Goal: Contribute content

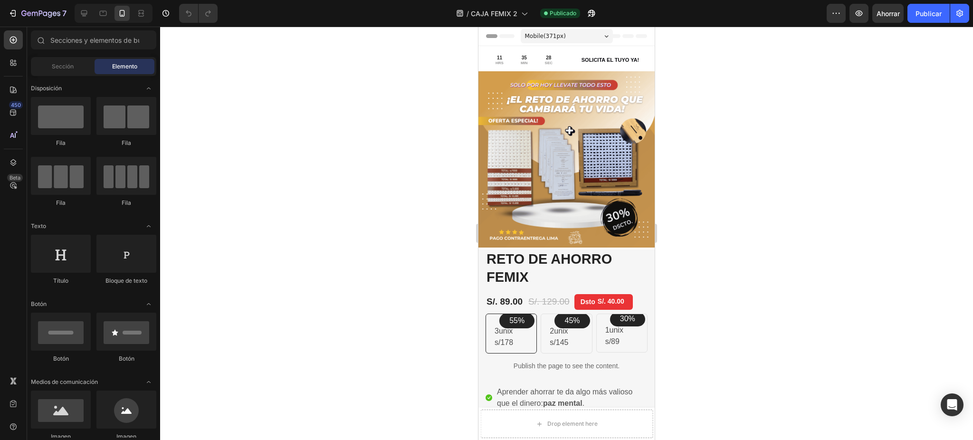
click at [394, 82] on div at bounding box center [566, 233] width 813 height 413
click at [19, 8] on div "7" at bounding box center [37, 13] width 58 height 11
click at [6, 12] on button "7" at bounding box center [37, 13] width 67 height 19
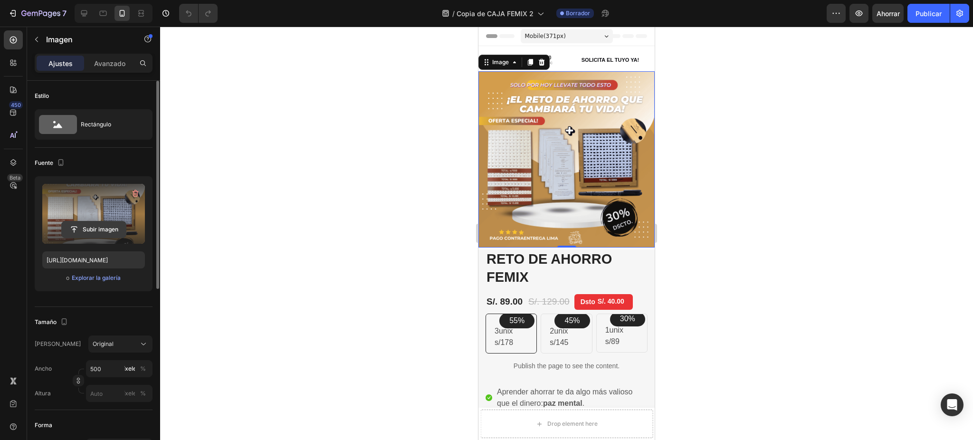
click at [115, 232] on input "file" at bounding box center [94, 229] width 64 height 16
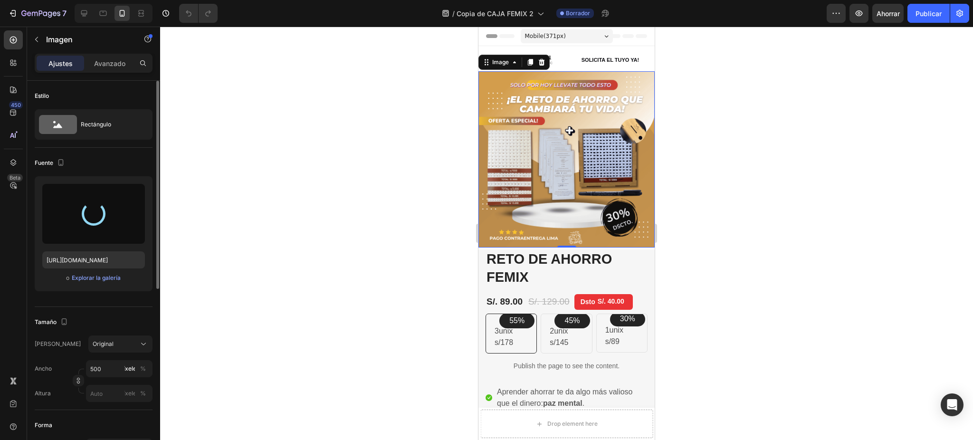
type input "https://cdn.shopify.com/s/files/1/0837/3613/3922/files/gempages_523280989133210…"
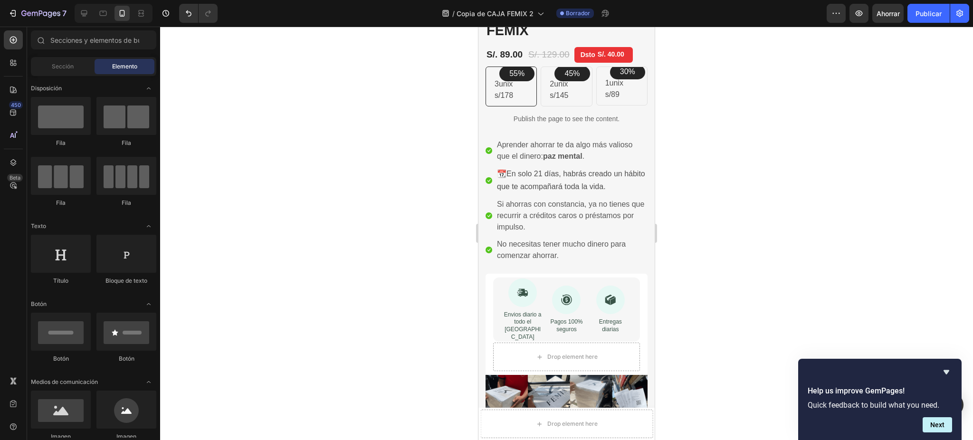
scroll to position [244, 0]
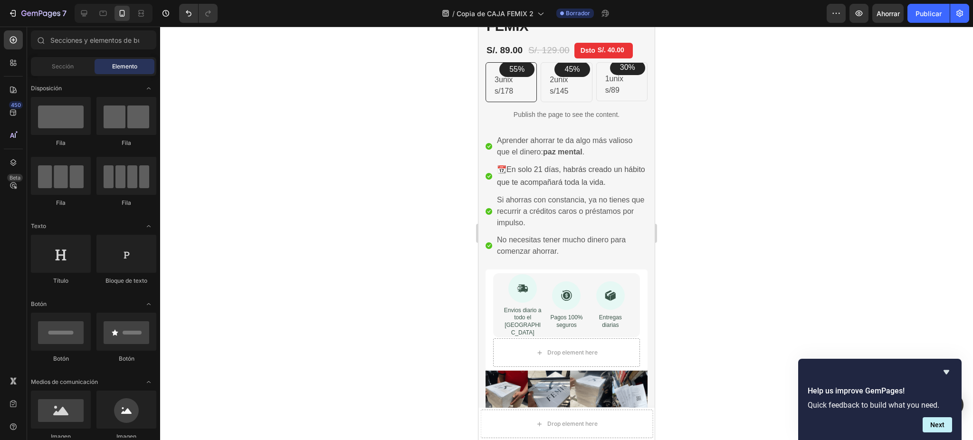
drag, startPoint x: 664, startPoint y: 83, endPoint x: 672, endPoint y: 92, distance: 12.5
click at [672, 92] on div at bounding box center [566, 233] width 813 height 413
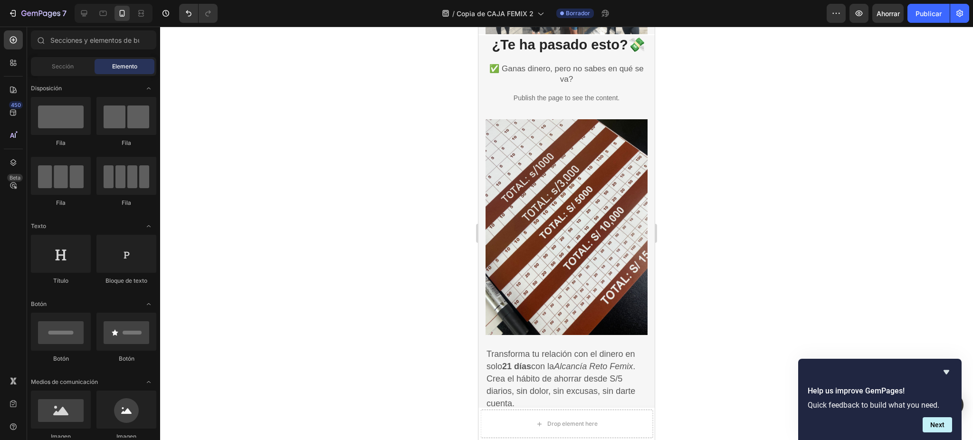
scroll to position [685, 0]
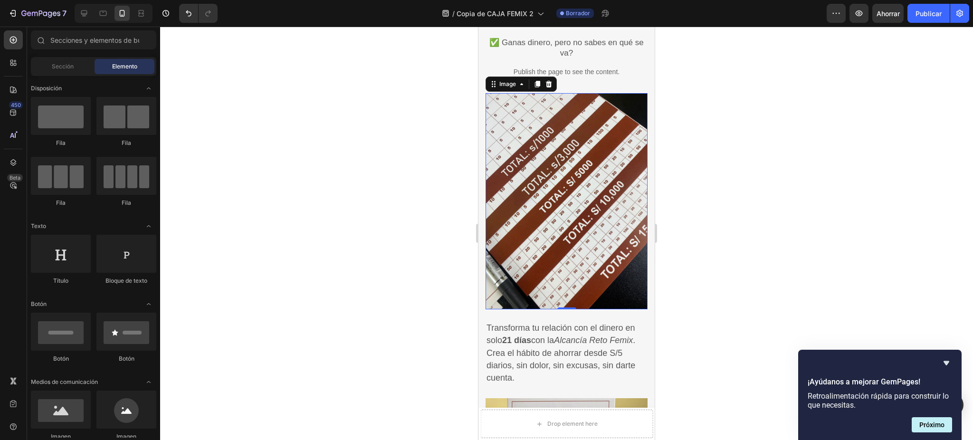
click at [614, 182] on img at bounding box center [567, 201] width 162 height 216
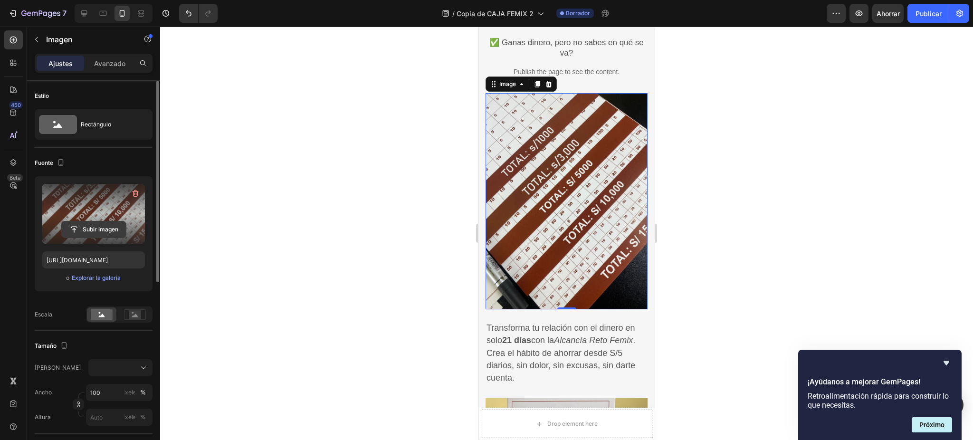
click at [116, 232] on input "file" at bounding box center [94, 229] width 64 height 16
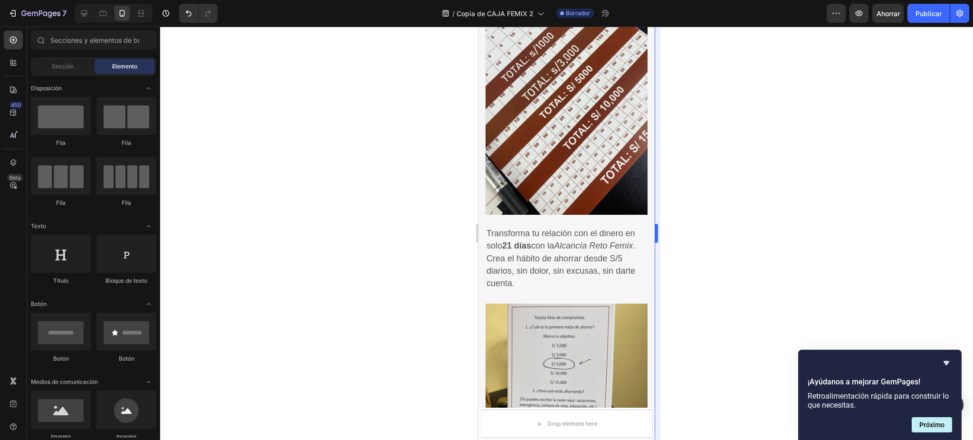
scroll to position [784, 0]
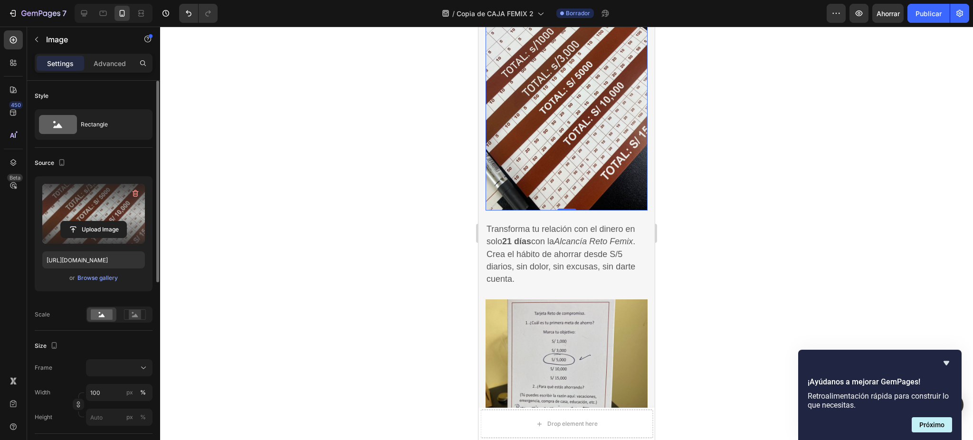
click at [116, 220] on label at bounding box center [93, 214] width 103 height 60
click at [116, 221] on input "file" at bounding box center [94, 229] width 66 height 16
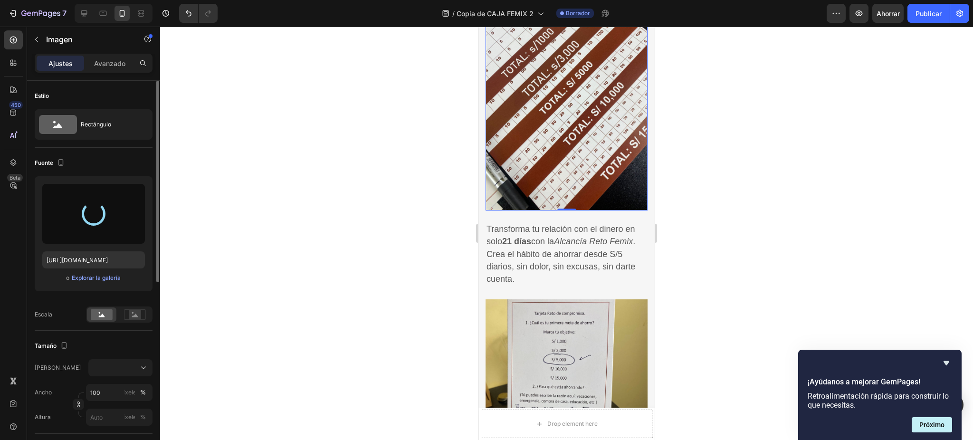
type input "https://cdn.shopify.com/s/files/1/0837/3613/3922/files/gempages_523280989133210…"
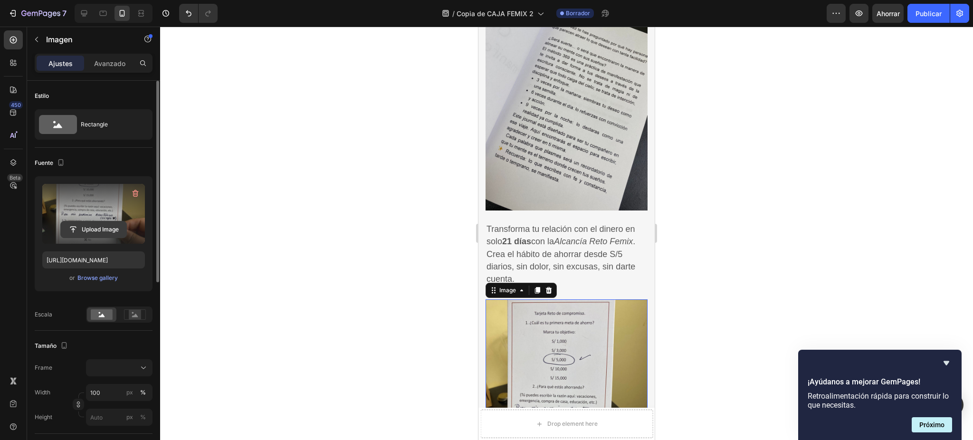
click at [99, 229] on input "file" at bounding box center [94, 229] width 66 height 16
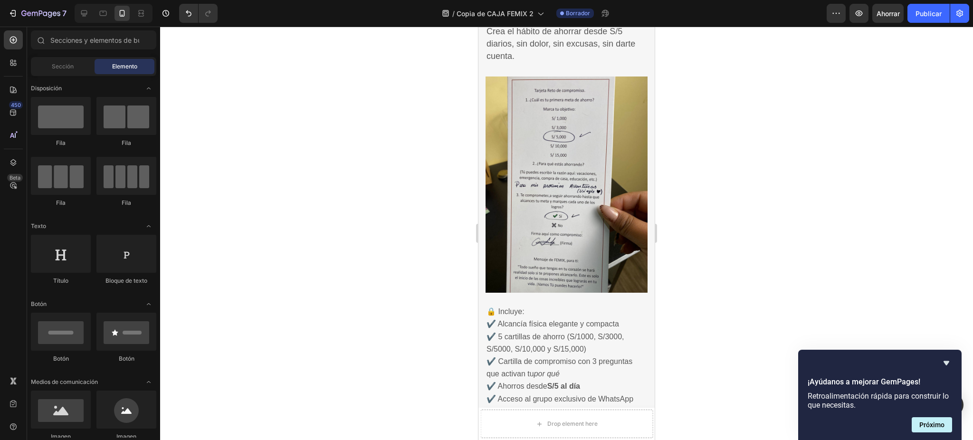
scroll to position [999, 0]
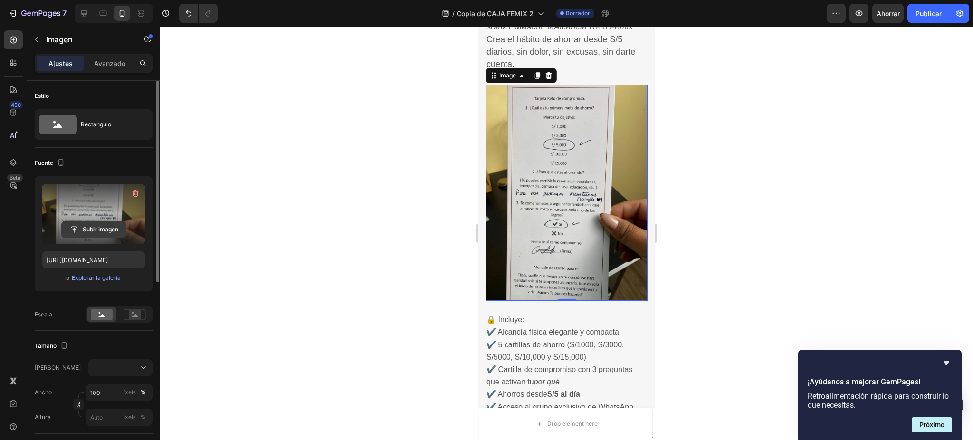
click at [117, 223] on input "file" at bounding box center [94, 229] width 64 height 16
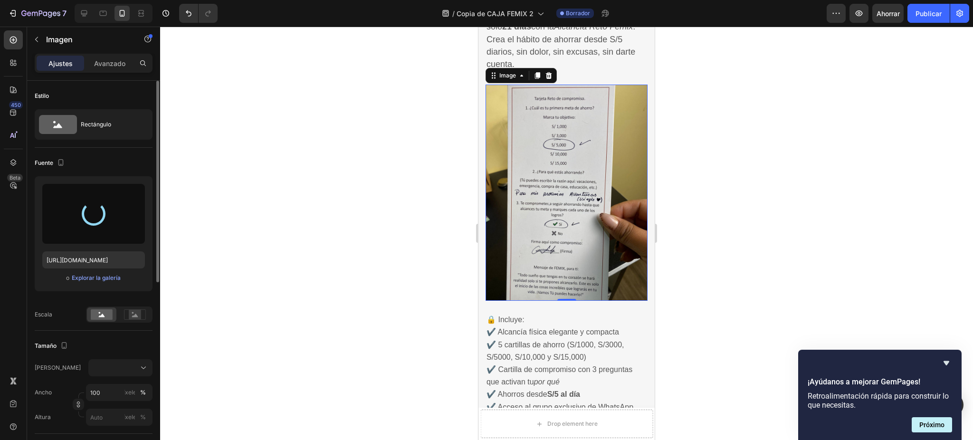
type input "https://cdn.shopify.com/s/files/1/0837/3613/3922/files/gempages_523280989133210…"
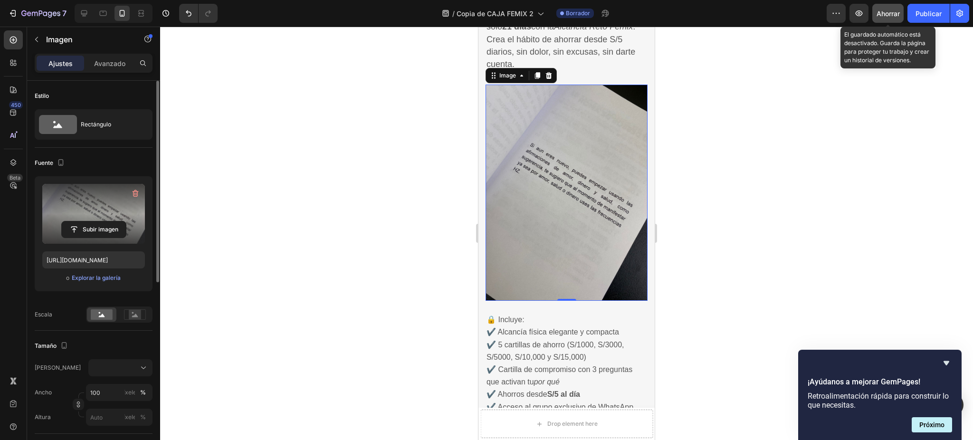
click at [888, 14] on font "Ahorrar" at bounding box center [888, 14] width 23 height 8
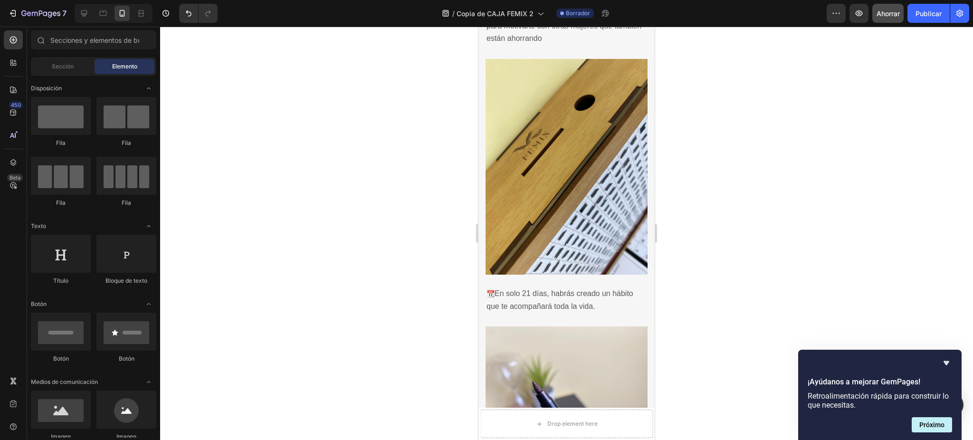
scroll to position [1435, 0]
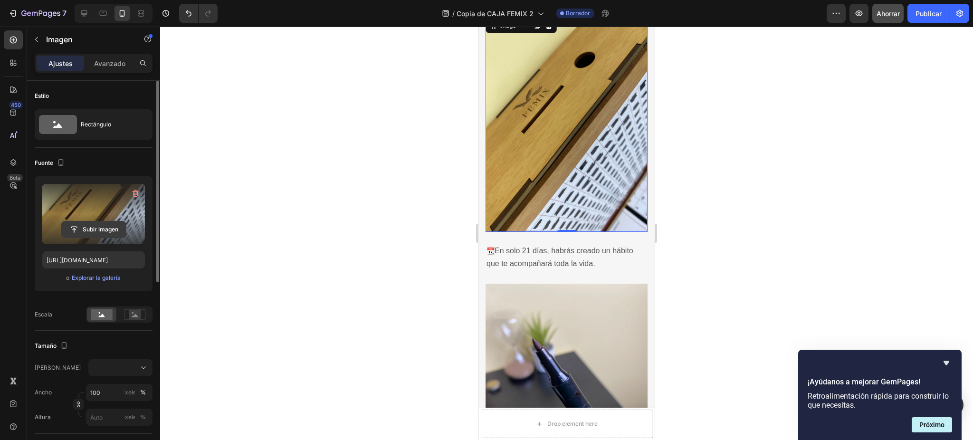
click at [104, 228] on input "file" at bounding box center [94, 229] width 64 height 16
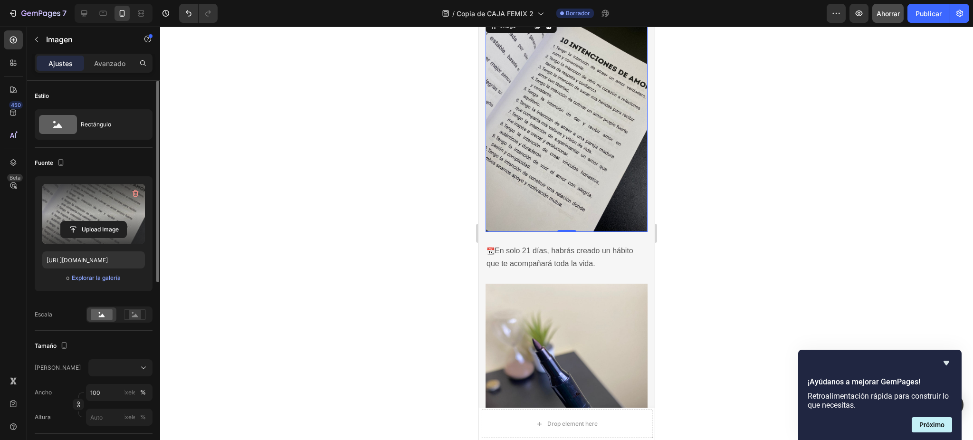
type input "https://cdn.shopify.com/s/files/1/0837/3613/3922/files/gempages_523280989133210…"
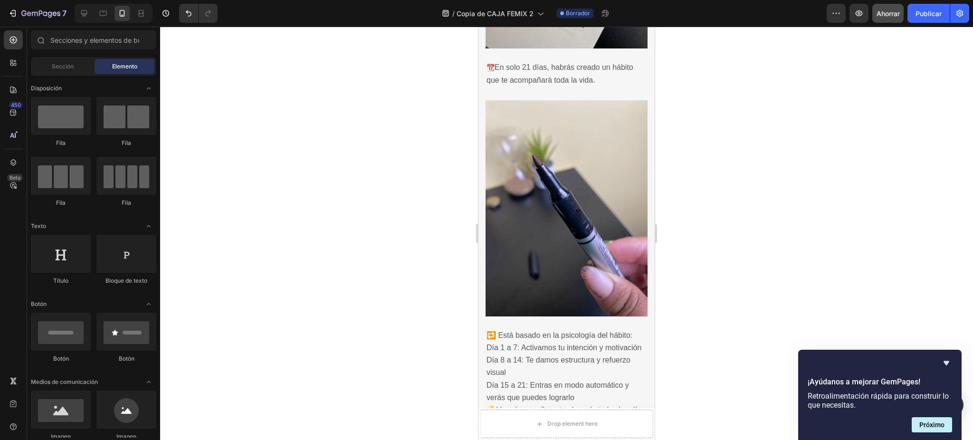
scroll to position [1635, 0]
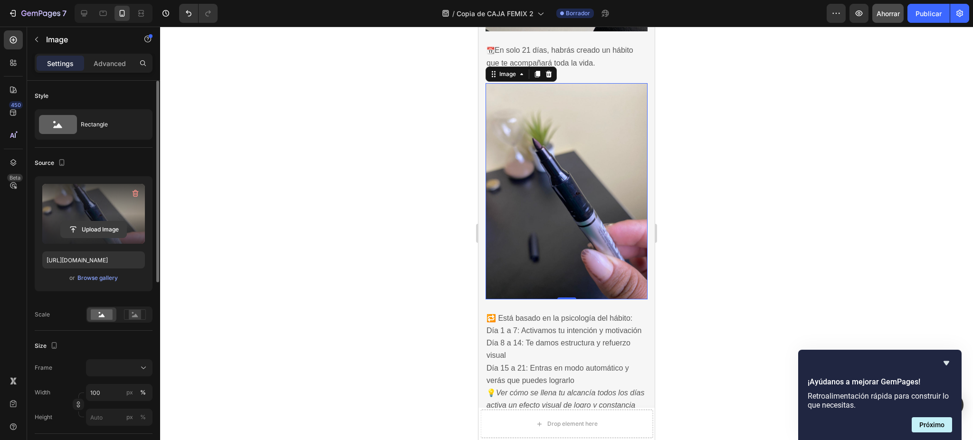
click at [101, 225] on input "file" at bounding box center [94, 229] width 66 height 16
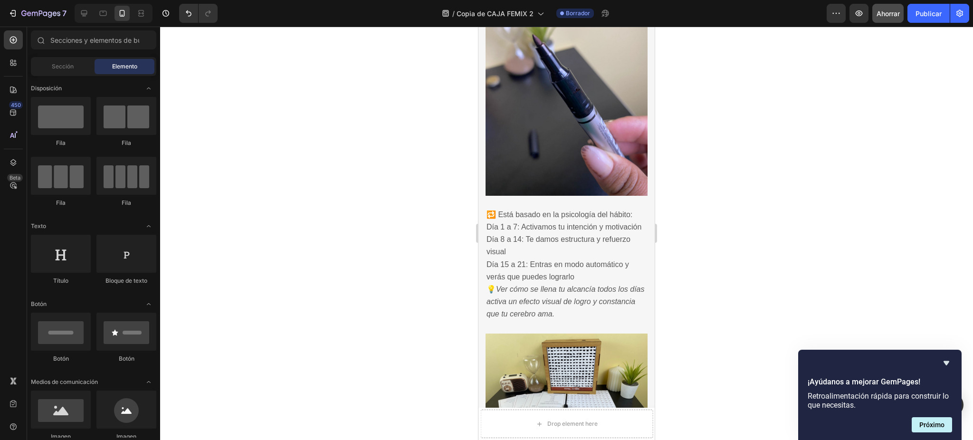
scroll to position [1705, 0]
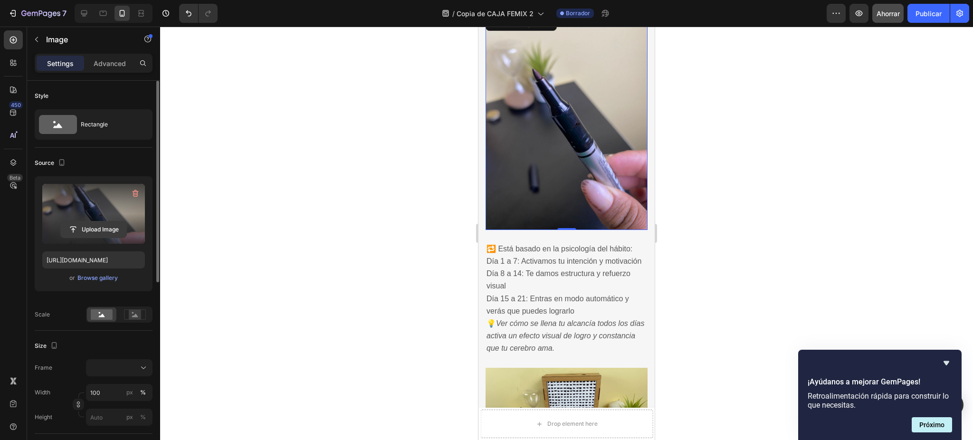
click at [97, 227] on input "file" at bounding box center [94, 229] width 66 height 16
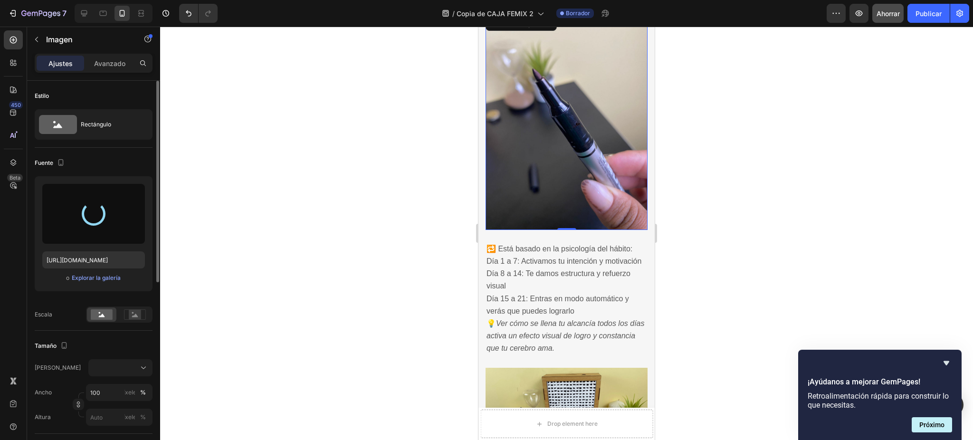
type input "https://cdn.shopify.com/s/files/1/0837/3613/3922/files/gempages_523280989133210…"
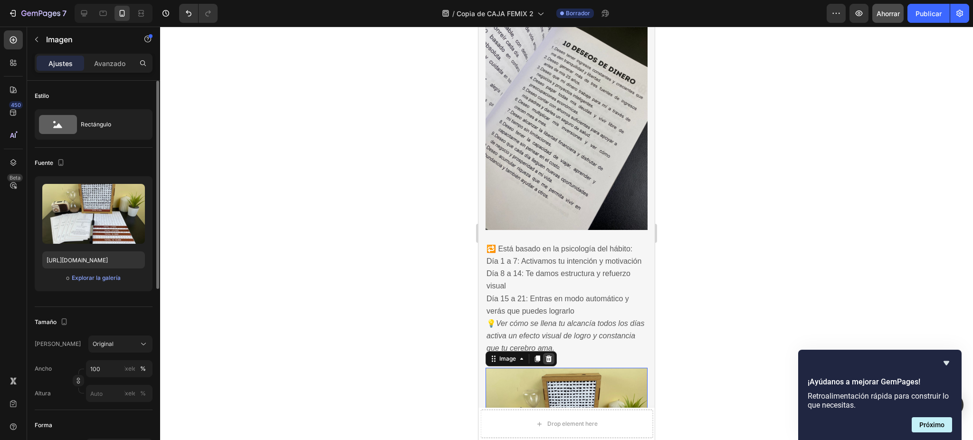
click at [549, 355] on icon at bounding box center [549, 359] width 8 height 8
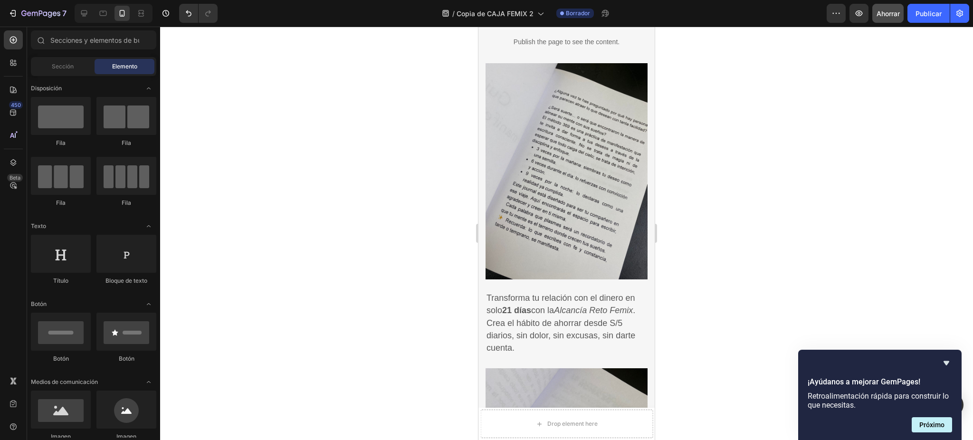
scroll to position [507, 0]
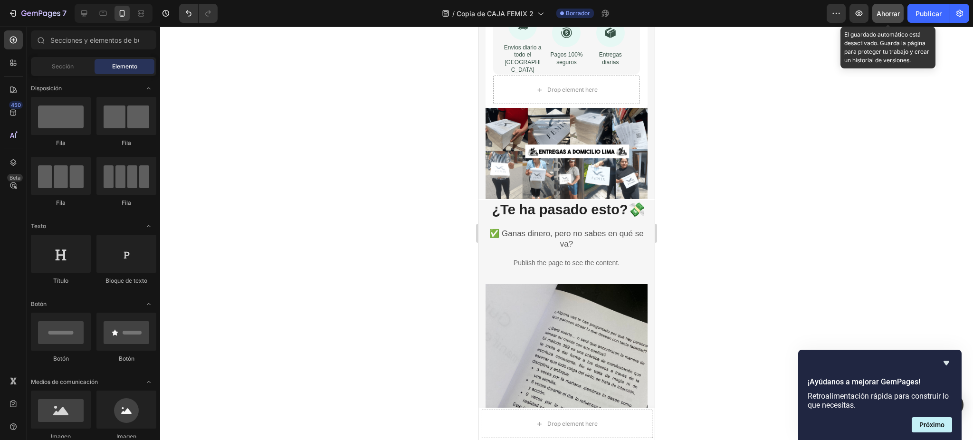
click at [896, 12] on font "Ahorrar" at bounding box center [888, 14] width 23 height 8
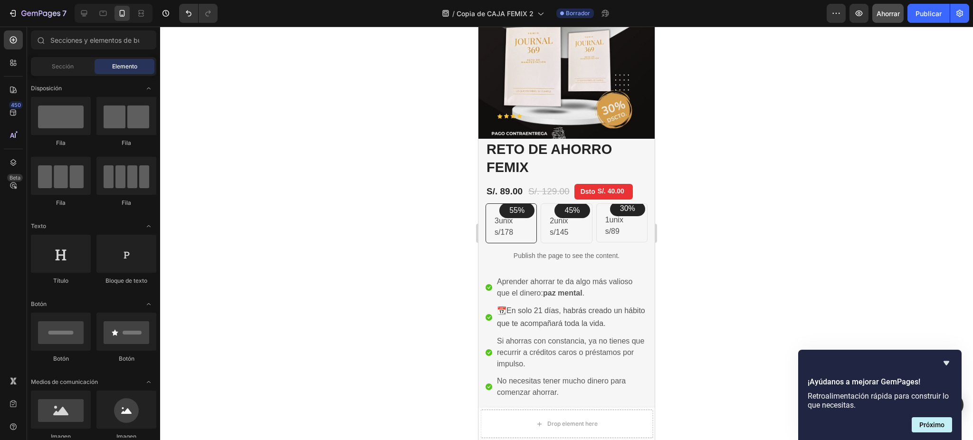
scroll to position [1358, 0]
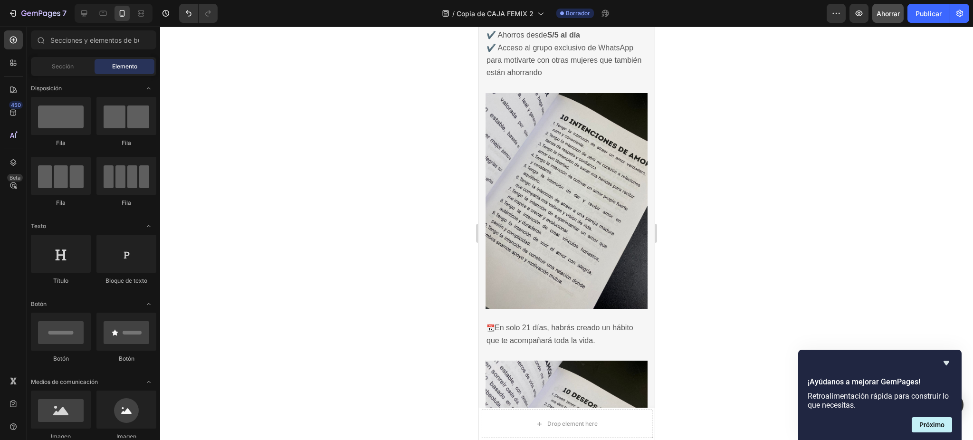
drag, startPoint x: 650, startPoint y: 229, endPoint x: 1219, endPoint y: 87, distance: 586.5
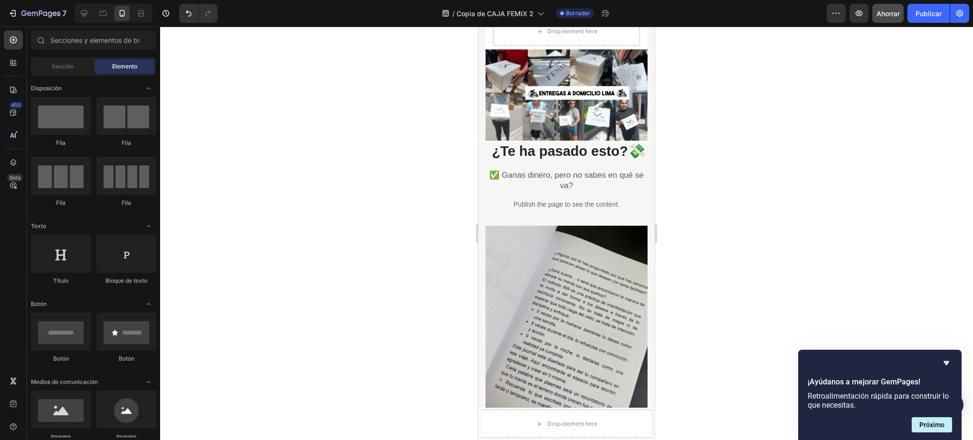
scroll to position [590, 0]
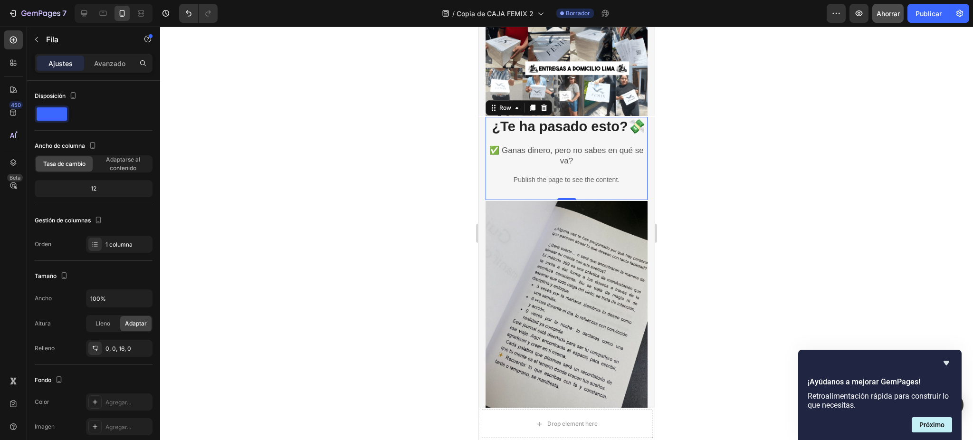
click at [597, 143] on div "¿Te ha pasado esto?💸 Heading ✅ Ganas dinero, pero no sabes en qué se va? Text b…" at bounding box center [567, 155] width 162 height 76
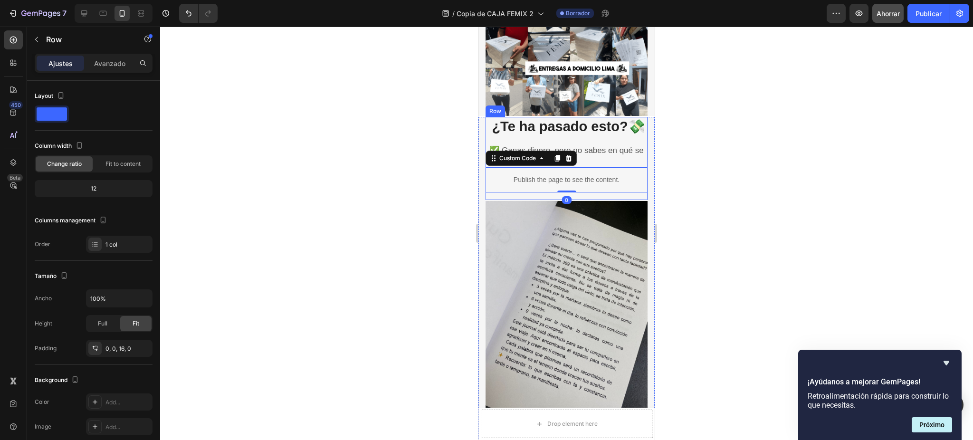
click at [605, 145] on div "¿Te ha pasado esto?💸 Heading ✅ Ganas dinero, pero no sabes en qué se va? Text b…" at bounding box center [567, 155] width 162 height 76
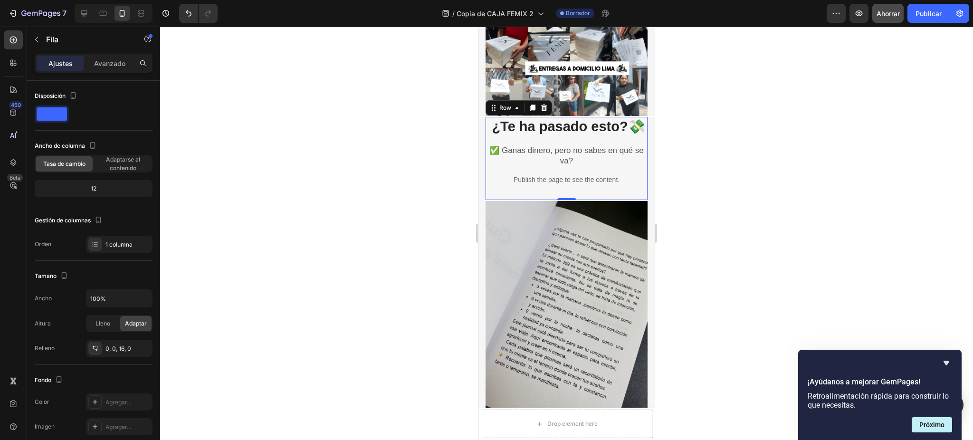
click at [605, 145] on div "¿Te ha pasado esto?💸 Heading ✅ Ganas dinero, pero no sabes en qué se va? Text b…" at bounding box center [567, 155] width 162 height 76
click at [583, 163] on p "✅ Ganas dinero, pero no sabes en qué se va?" at bounding box center [567, 155] width 160 height 21
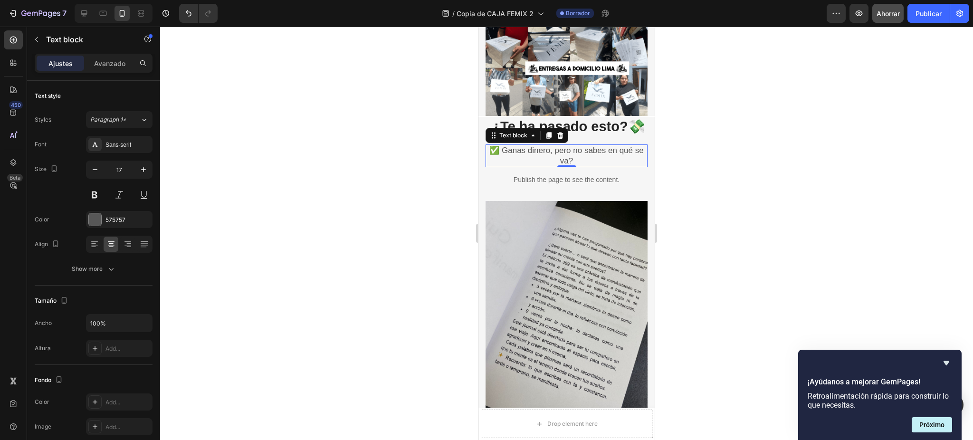
click at [583, 163] on p "✅ Ganas dinero, pero no sabes en qué se va?" at bounding box center [567, 155] width 160 height 21
click at [678, 127] on div at bounding box center [566, 233] width 813 height 413
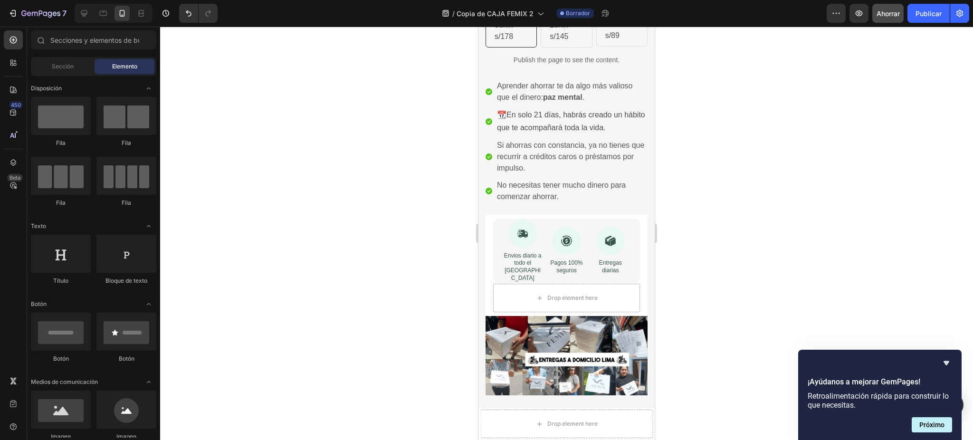
scroll to position [0, 0]
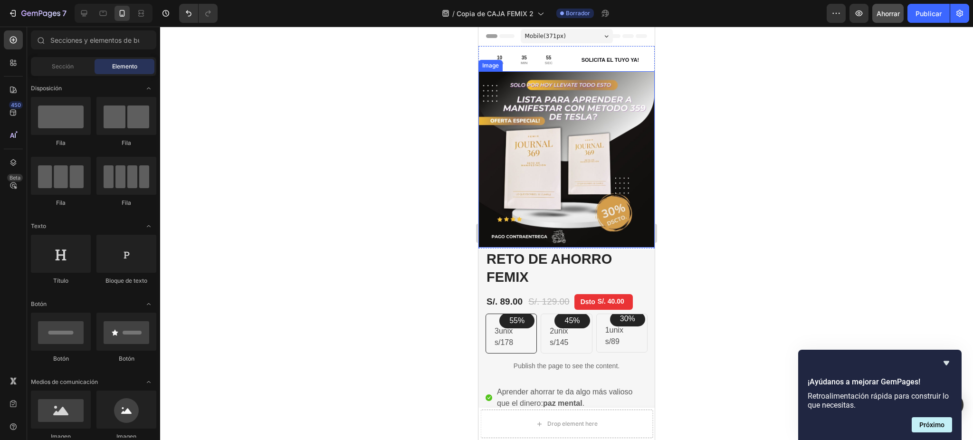
click at [526, 109] on img at bounding box center [566, 159] width 176 height 176
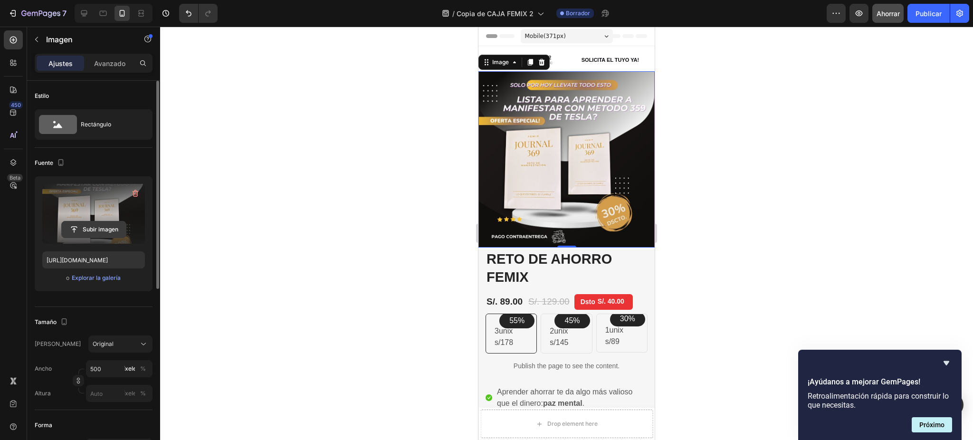
click at [97, 233] on input "file" at bounding box center [94, 229] width 64 height 16
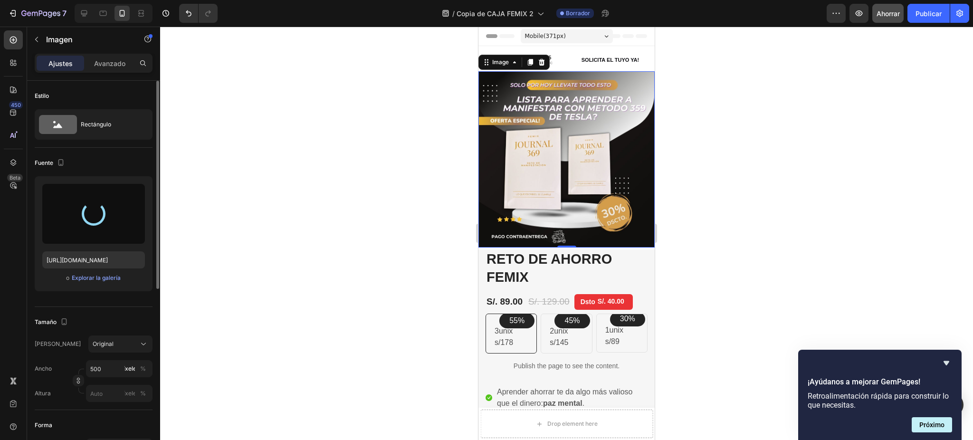
type input "https://cdn.shopify.com/s/files/1/0837/3613/3922/files/gempages_523280989133210…"
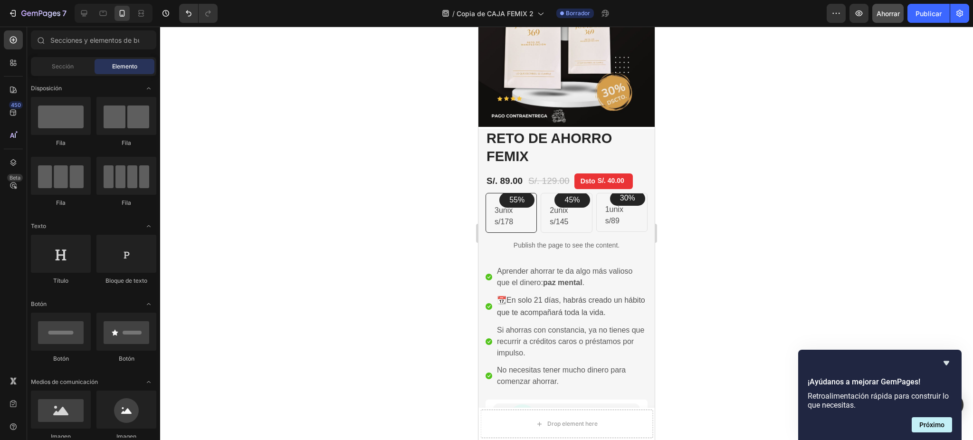
scroll to position [129, 0]
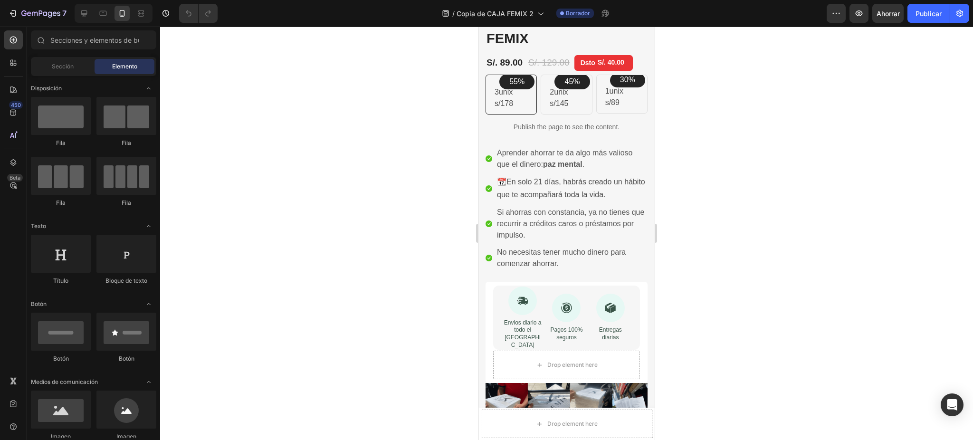
scroll to position [280, 0]
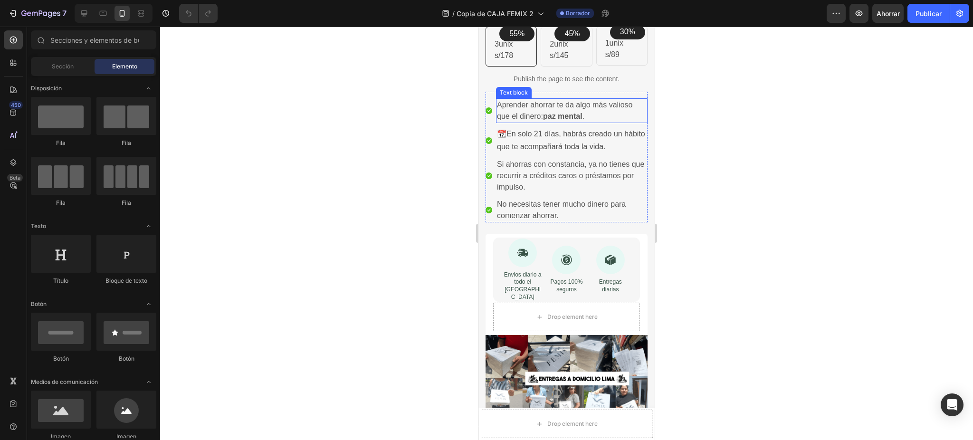
click at [577, 110] on p "Aprender ahorrar te da algo más valioso que el dinero: paz mental ." at bounding box center [572, 110] width 150 height 23
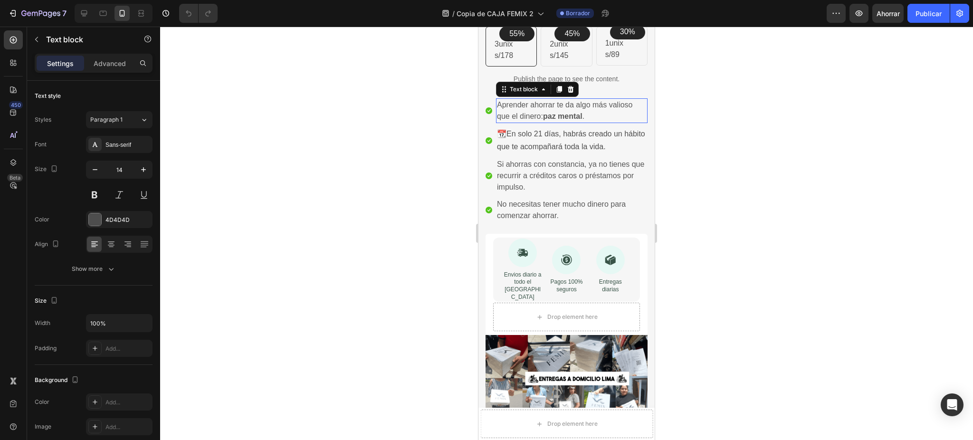
click at [577, 110] on p "Aprender ahorrar te da algo más valioso que el dinero: paz mental ." at bounding box center [572, 110] width 150 height 23
click at [582, 114] on strong "paz mental" at bounding box center [562, 116] width 39 height 8
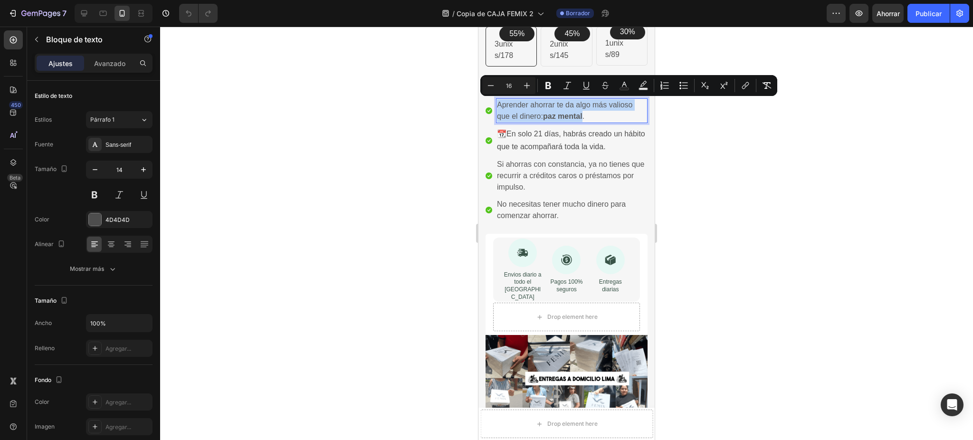
drag, startPoint x: 583, startPoint y: 116, endPoint x: 497, endPoint y: 106, distance: 87.5
click at [497, 106] on p "Aprender ahorrar te da algo más valioso que el dinero: paz mental ." at bounding box center [572, 110] width 150 height 23
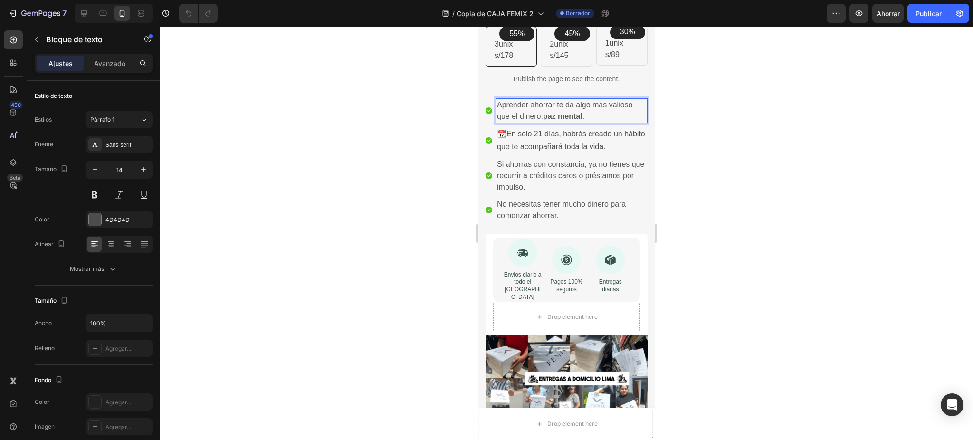
click at [603, 119] on p "Aprender ahorrar te da algo más valioso que el dinero: paz mental ." at bounding box center [572, 110] width 150 height 23
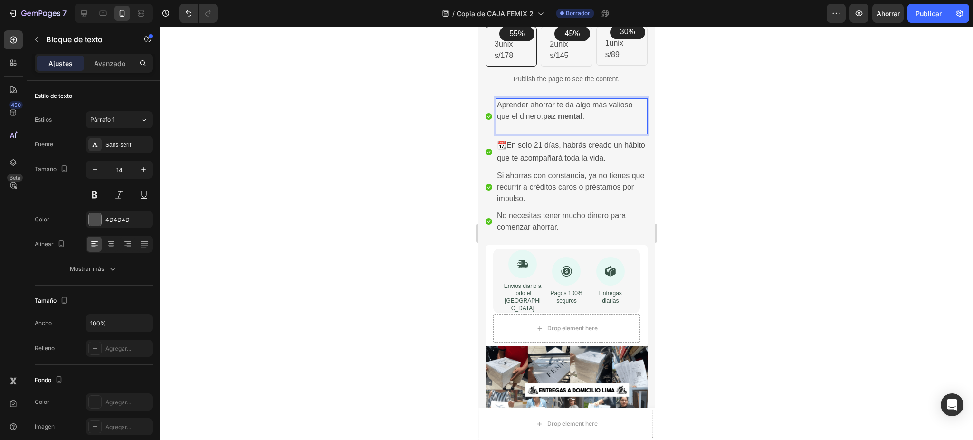
click at [567, 126] on p "Rich Text Editor. Editing area: main" at bounding box center [572, 127] width 150 height 11
click at [566, 126] on p "Rich Text Editor. Editing area: main" at bounding box center [572, 127] width 150 height 11
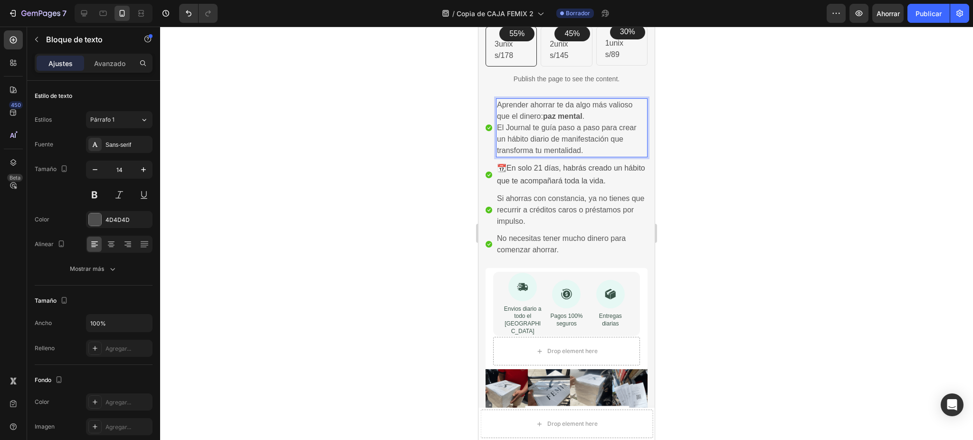
click at [591, 117] on p "Aprender ahorrar te da algo más valioso que el dinero: paz mental ." at bounding box center [572, 110] width 150 height 23
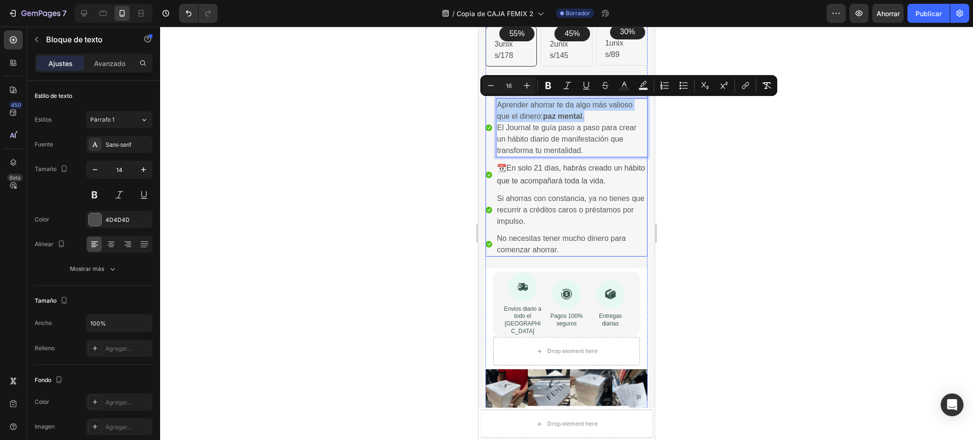
drag, startPoint x: 591, startPoint y: 117, endPoint x: 494, endPoint y: 110, distance: 97.2
click at [494, 110] on li "Icon Aprender ahorrar te da algo más valioso que el dinero: paz mental . El Jou…" at bounding box center [567, 127] width 162 height 59
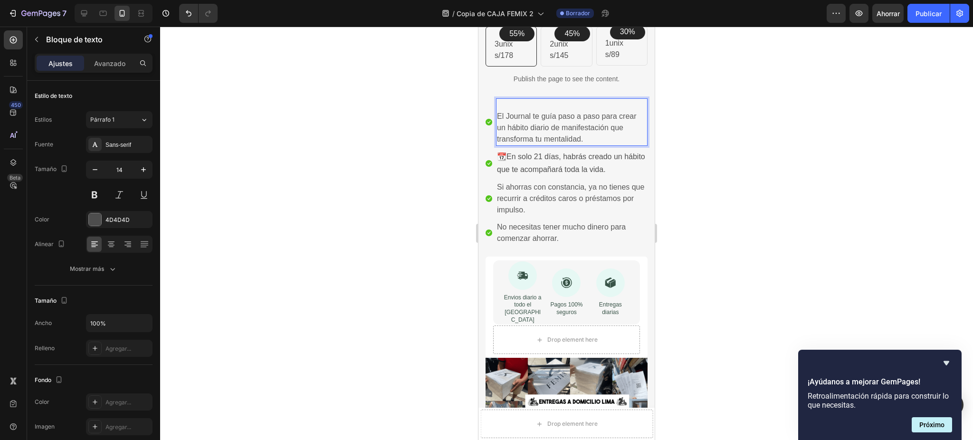
click at [731, 145] on div at bounding box center [566, 233] width 813 height 413
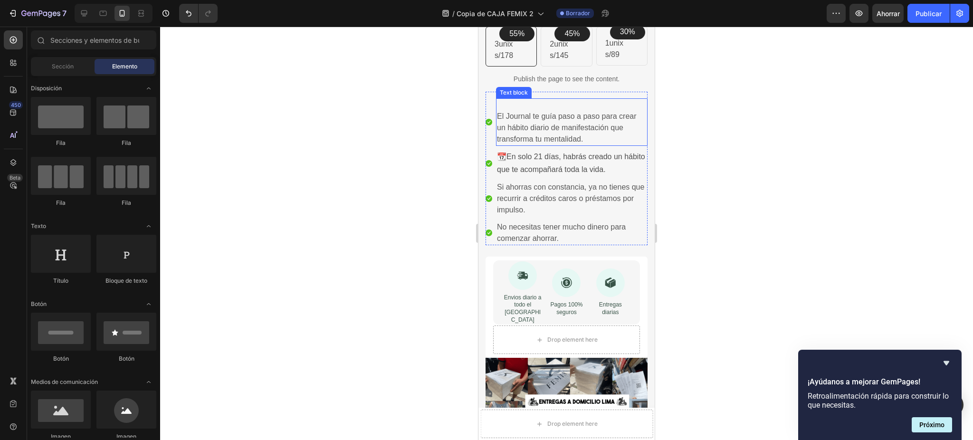
click at [598, 126] on p "El Journal te guía paso a paso para crear un hábito diario de manifestación que…" at bounding box center [572, 128] width 150 height 34
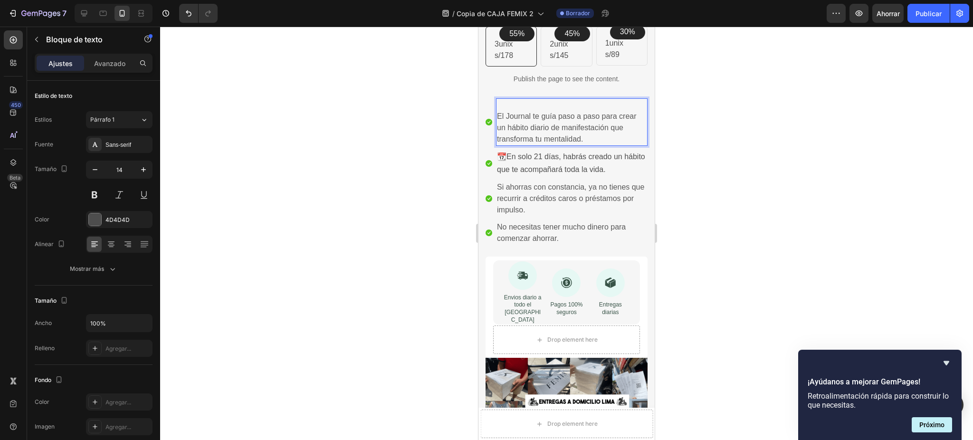
click at [499, 117] on p "El Journal te guía paso a paso para crear un hábito diario de manifestación que…" at bounding box center [572, 128] width 150 height 34
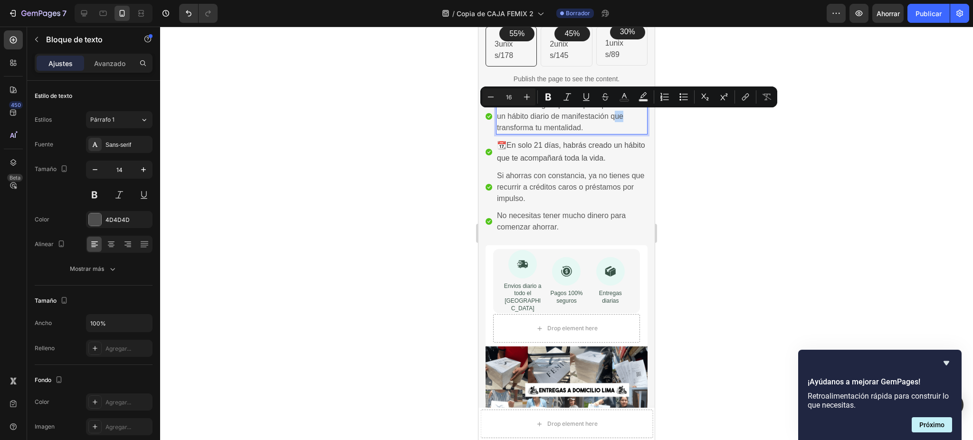
drag, startPoint x: 614, startPoint y: 116, endPoint x: 623, endPoint y: 119, distance: 9.5
click at [623, 119] on p "El Journal te guía paso a paso para crear un hábito diario de manifestación que…" at bounding box center [572, 116] width 150 height 34
drag, startPoint x: 611, startPoint y: 114, endPoint x: 624, endPoint y: 128, distance: 18.8
click at [624, 128] on p "El Journal te guía paso a paso para crear un hábito diario de manifestación que…" at bounding box center [572, 116] width 150 height 34
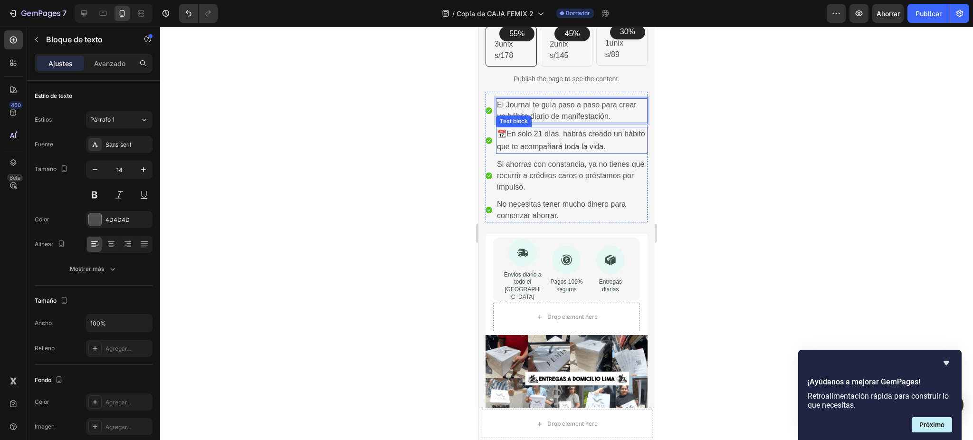
click at [620, 139] on p "📆 En solo 21 días, habrás creado un hábito que te acompañará toda la vida." at bounding box center [572, 140] width 150 height 25
click at [629, 152] on p "📆 En solo 21 días, habrás creado un hábito que te acompañará toda la vida." at bounding box center [572, 140] width 150 height 25
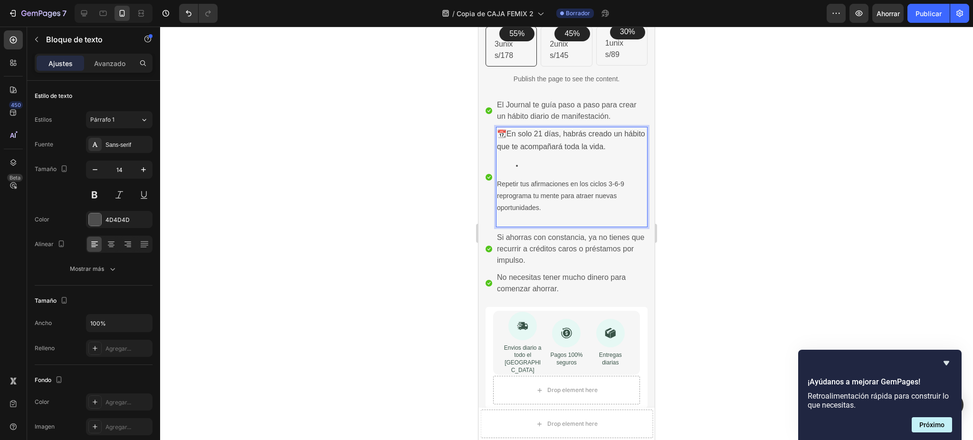
click at [529, 174] on div "📆 En solo 21 días, habrás creado un hábito que te acompañará toda la vida. Repe…" at bounding box center [572, 177] width 152 height 100
click at [523, 170] on li "Rich Text Editor. Editing area: main" at bounding box center [581, 166] width 131 height 12
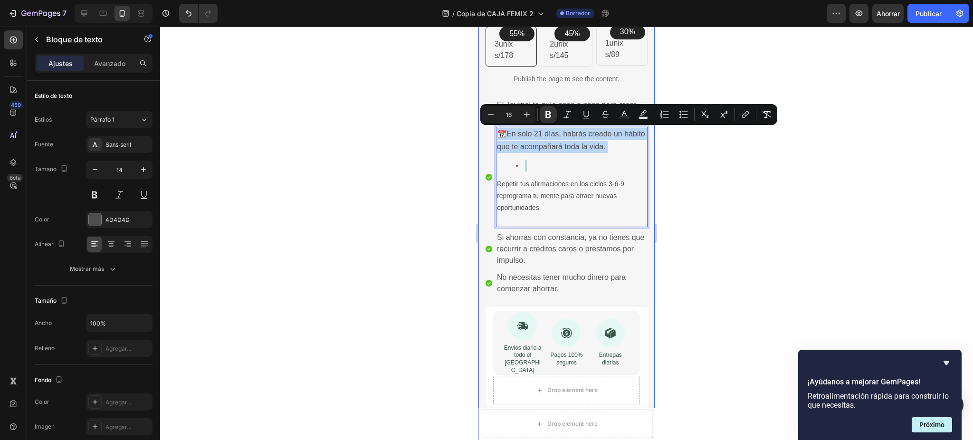
drag, startPoint x: 523, startPoint y: 170, endPoint x: 480, endPoint y: 129, distance: 59.5
click at [480, 129] on div "Image Image Free Shipping Heading On oders over $70 Text block Row Image Money-…" at bounding box center [566, 231] width 176 height 536
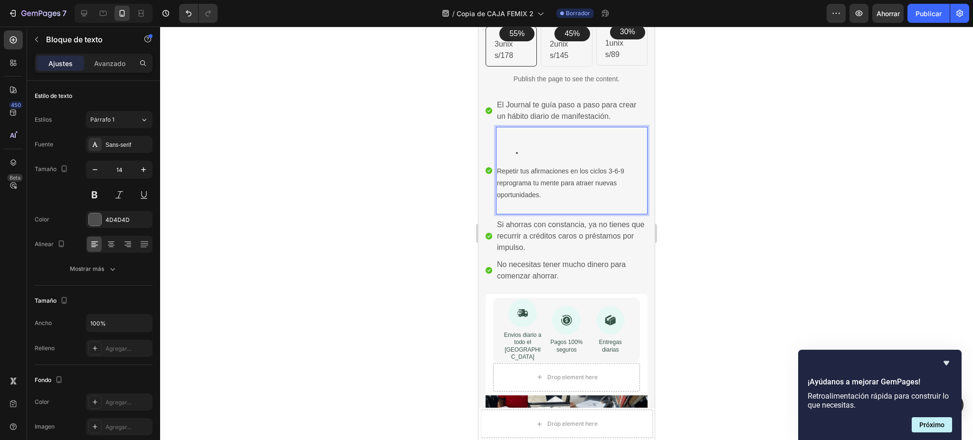
click at [500, 172] on p "Repetir tus afirmaciones en los ciclos 3-6-9 reprograma tu mente para atraer nu…" at bounding box center [572, 183] width 150 height 36
click at [498, 172] on p "Repetir tus afirmaciones en los ciclos 3-6-9 reprograma tu mente para atraer nu…" at bounding box center [572, 183] width 150 height 36
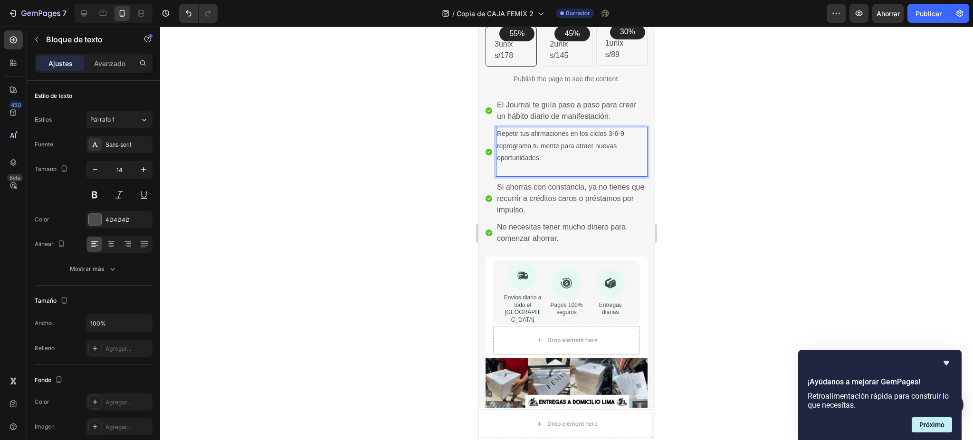
click at [569, 176] on div "Repetir tus afirmaciones en los ciclos 3-6-9 reprograma tu mente para atraer nu…" at bounding box center [572, 152] width 152 height 50
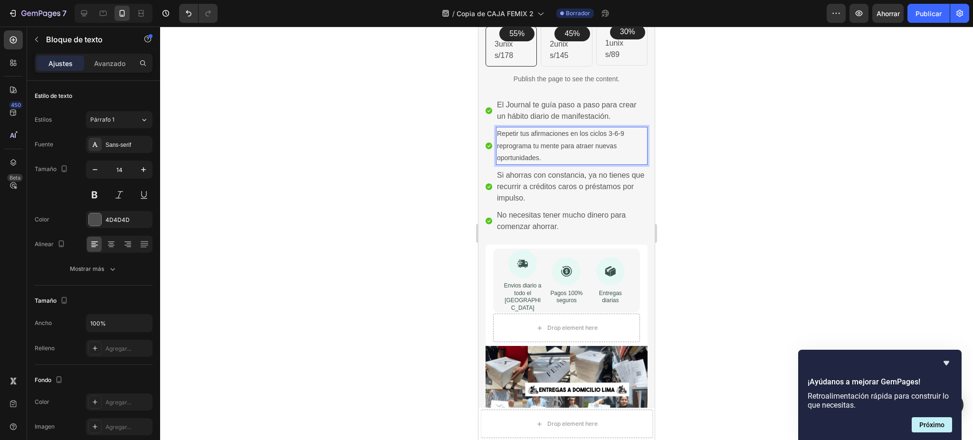
click at [711, 155] on div at bounding box center [566, 233] width 813 height 413
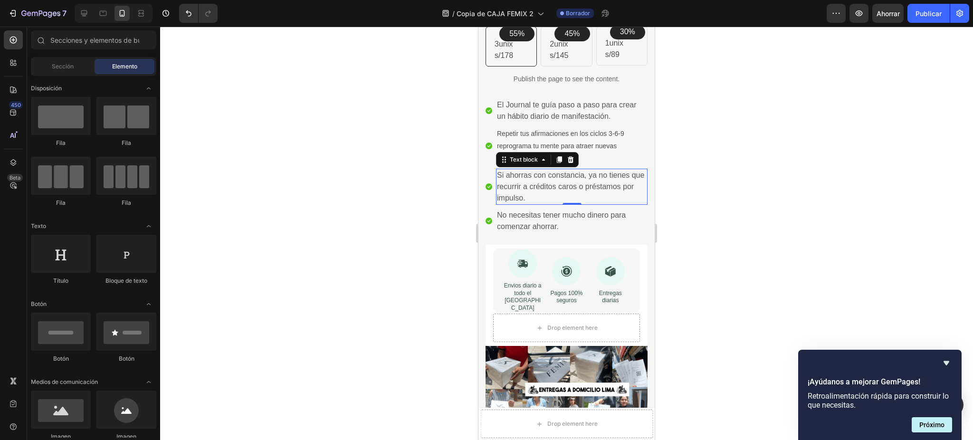
click at [547, 190] on p "Si ahorras con constancia, ya no tienes que recurrir a créditos caros o préstam…" at bounding box center [572, 187] width 150 height 34
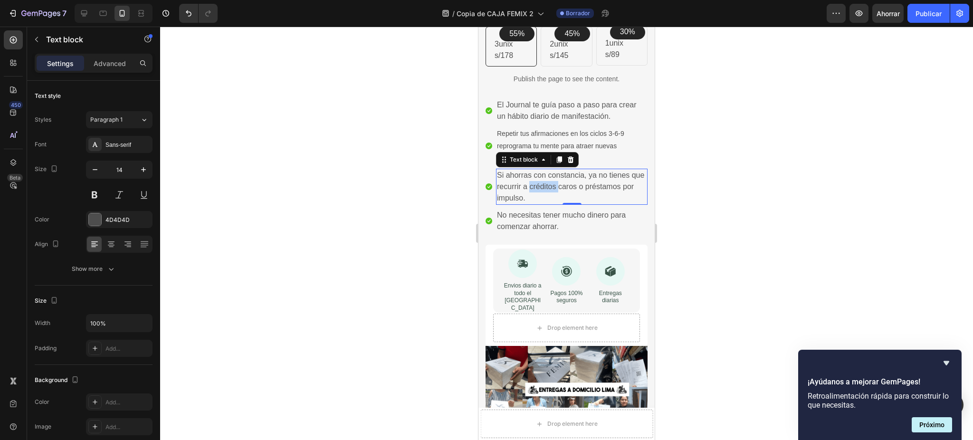
click at [547, 190] on p "Si ahorras con constancia, ya no tienes que recurrir a créditos caros o préstam…" at bounding box center [572, 187] width 150 height 34
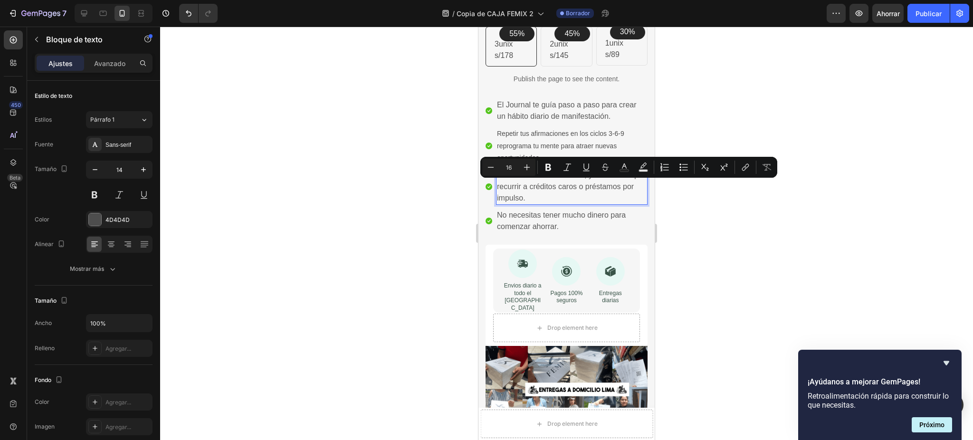
click at [543, 192] on p "Si ahorras con constancia, ya no tienes que recurrir a créditos caros o préstam…" at bounding box center [572, 187] width 150 height 34
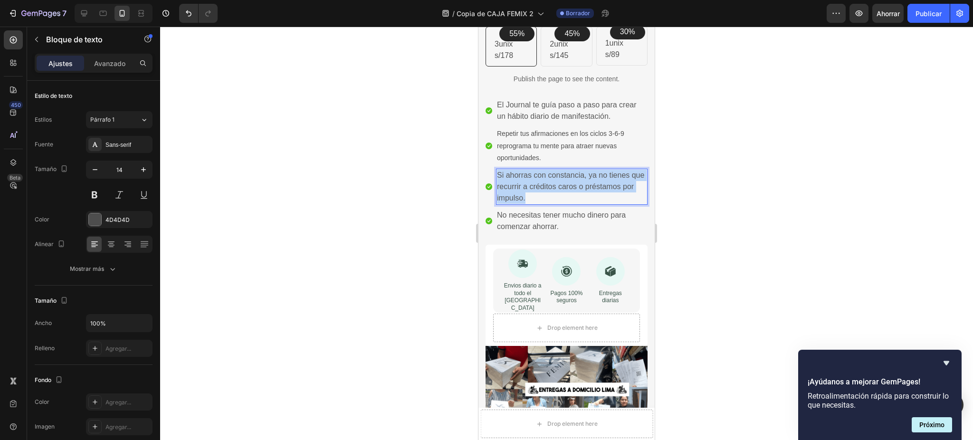
drag, startPoint x: 541, startPoint y: 193, endPoint x: 497, endPoint y: 176, distance: 46.9
click at [497, 176] on p "Si ahorras con constancia, ya no tienes que recurrir a créditos caros o préstam…" at bounding box center [572, 187] width 150 height 34
click at [575, 222] on p "No necesitas tener mucho dinero para comenzar ahorrar." at bounding box center [572, 221] width 150 height 23
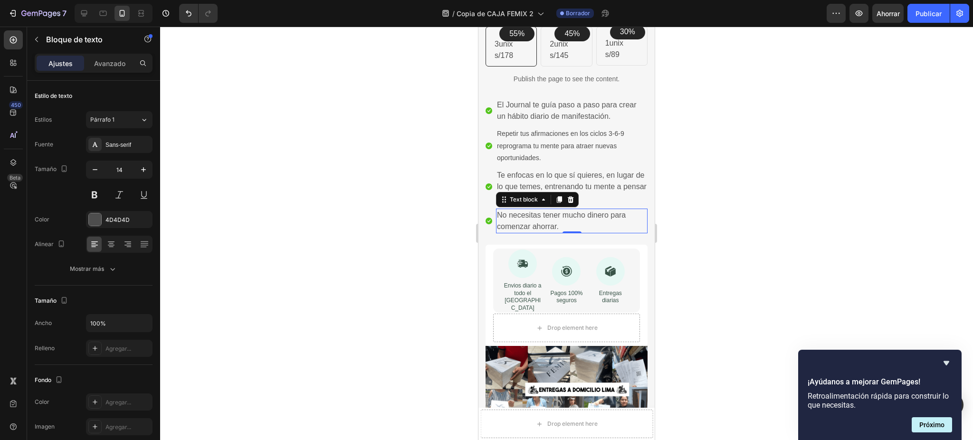
click at [575, 222] on p "No necesitas tener mucho dinero para comenzar ahorrar." at bounding box center [572, 221] width 150 height 23
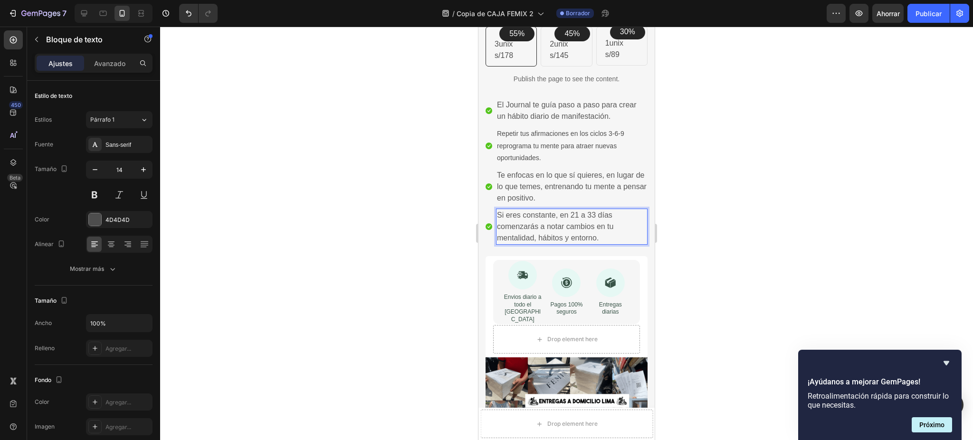
click at [500, 215] on p "Si eres constante, en 21 a 33 días comenzarás a notar cambios en tu mentalidad,…" at bounding box center [572, 227] width 150 height 34
click at [602, 239] on p "Si eres constante, en 21 a 33 días comenzarás a notar cambios en tu mentalidad,…" at bounding box center [572, 227] width 150 height 34
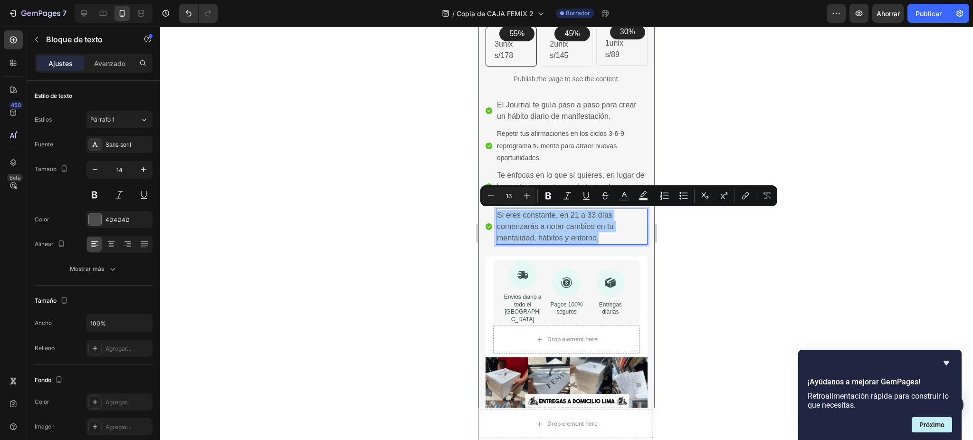
click at [422, 202] on div at bounding box center [566, 233] width 813 height 413
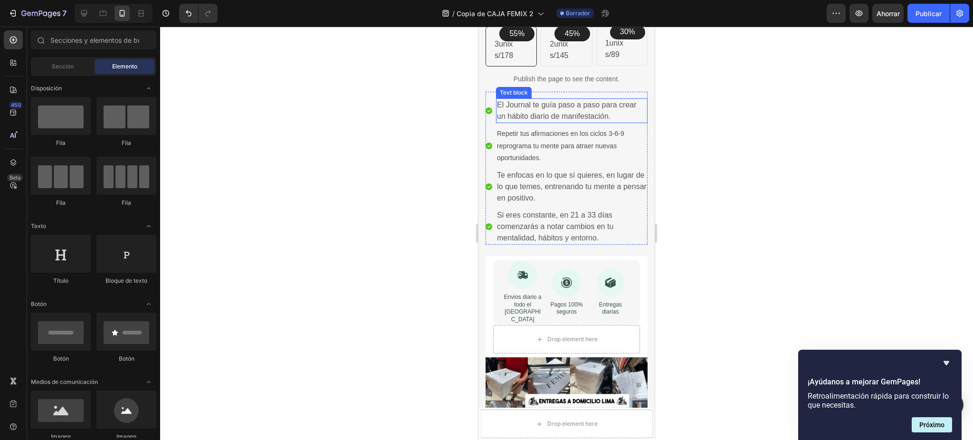
click at [558, 122] on div "El Journal te guía paso a paso para crear un hábito diario de manifestación." at bounding box center [572, 110] width 152 height 25
click at [558, 122] on div "El Journal te guía paso a paso para crear un hábito diario de manifestación. Te…" at bounding box center [572, 110] width 152 height 25
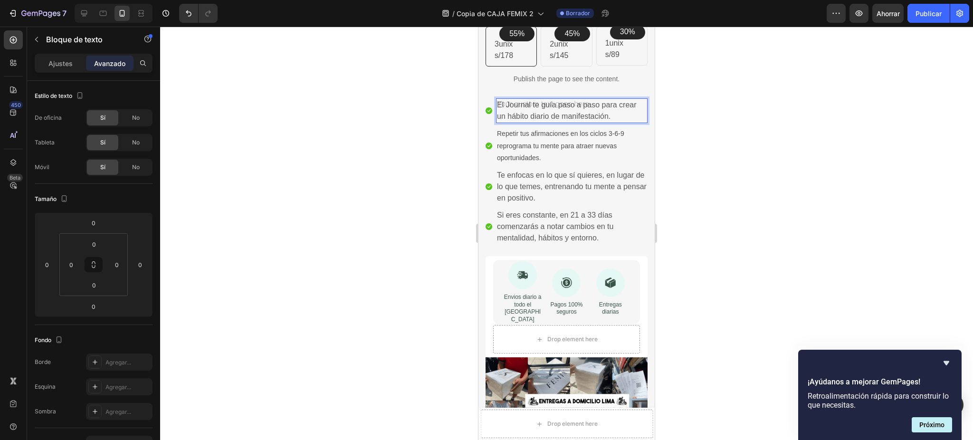
click at [611, 119] on p "El Journal te guía paso a paso para crear un hábito diario de manifestación." at bounding box center [572, 110] width 150 height 23
drag, startPoint x: 525, startPoint y: 113, endPoint x: 531, endPoint y: 113, distance: 6.2
click at [531, 113] on p "El Journal te guía paso a paso para crear un hábito diario de manifestación." at bounding box center [572, 110] width 150 height 23
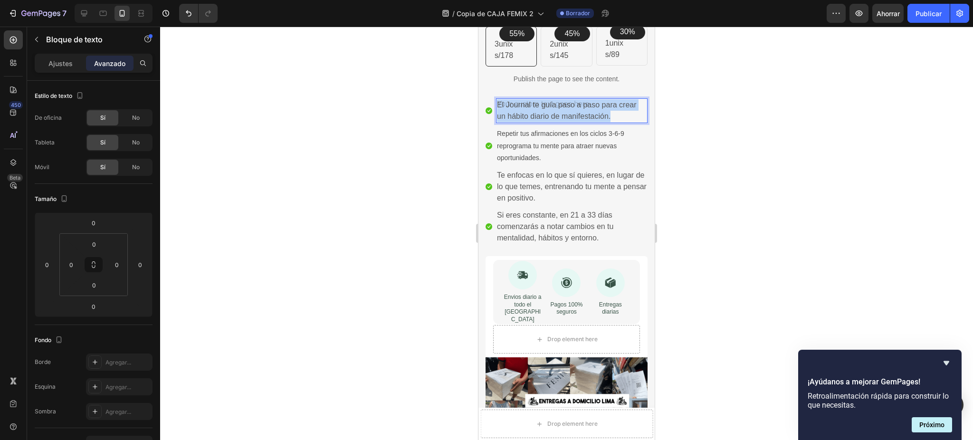
click at [531, 113] on p "El Journal te guía paso a paso para crear un hábito diario de manifestación." at bounding box center [572, 110] width 150 height 23
click at [67, 64] on font "Ajustes" at bounding box center [60, 63] width 24 height 8
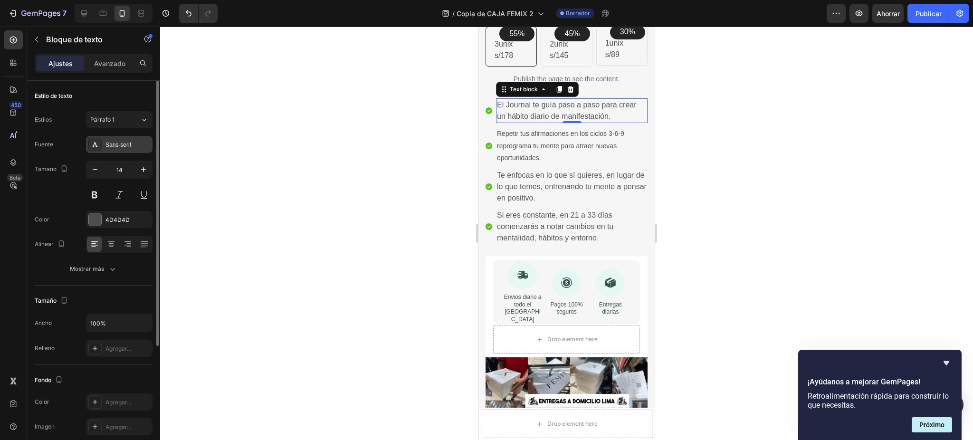
click at [120, 143] on font "Sans-serif" at bounding box center [118, 145] width 26 height 7
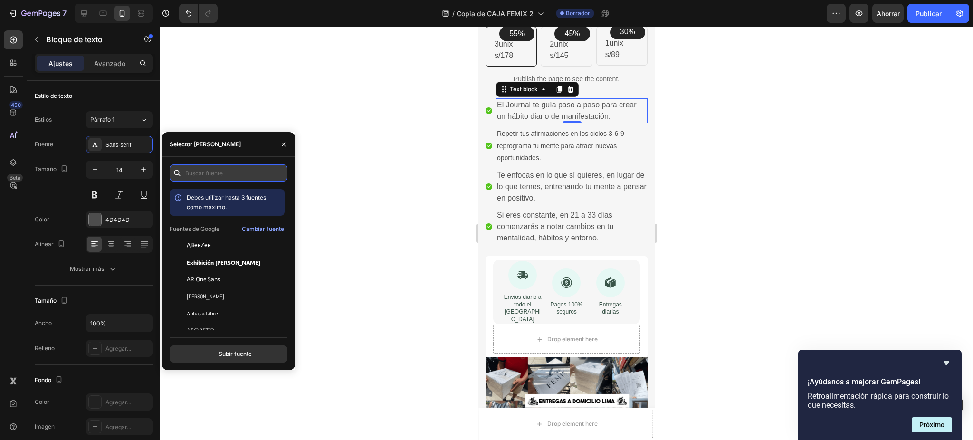
click at [223, 166] on input "text" at bounding box center [229, 172] width 118 height 17
type input "a"
click at [245, 279] on div "AR One Sans" at bounding box center [235, 279] width 96 height 9
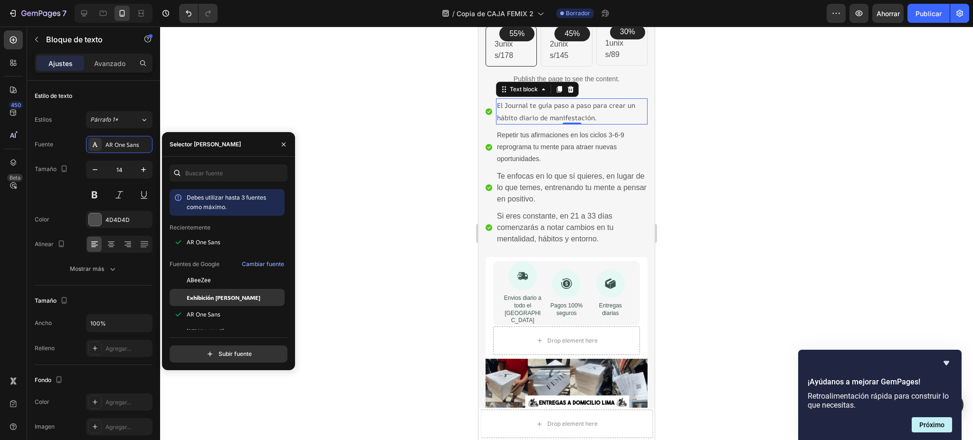
click at [247, 300] on div "Exhibición [PERSON_NAME]" at bounding box center [235, 297] width 96 height 9
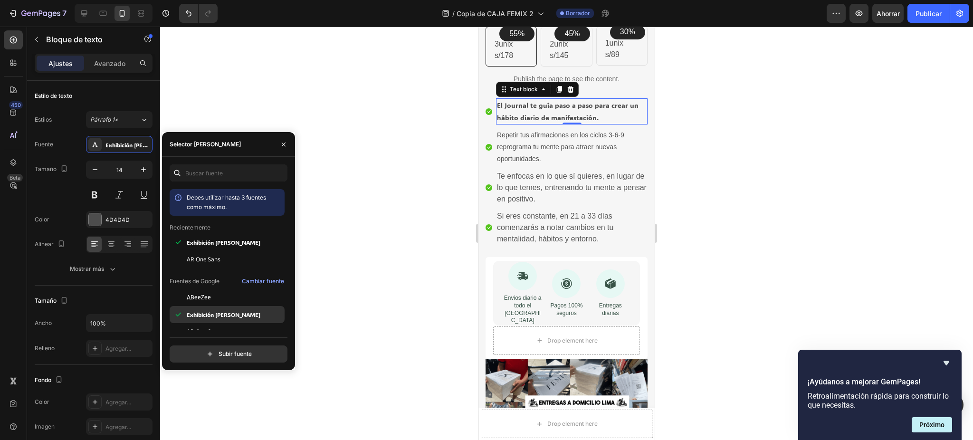
click at [249, 313] on div "Exhibición [PERSON_NAME]" at bounding box center [235, 314] width 96 height 9
click at [268, 255] on div "AR One Sans" at bounding box center [235, 259] width 96 height 9
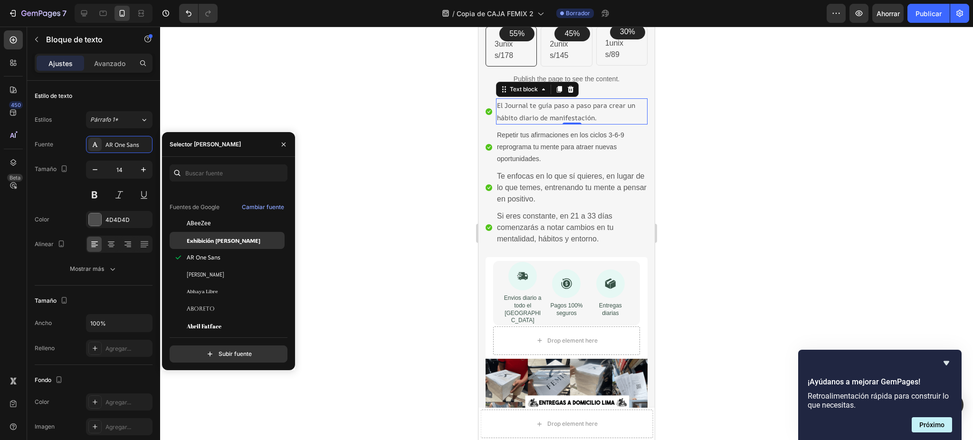
scroll to position [76, 0]
click at [265, 277] on div "[PERSON_NAME]" at bounding box center [235, 272] width 96 height 9
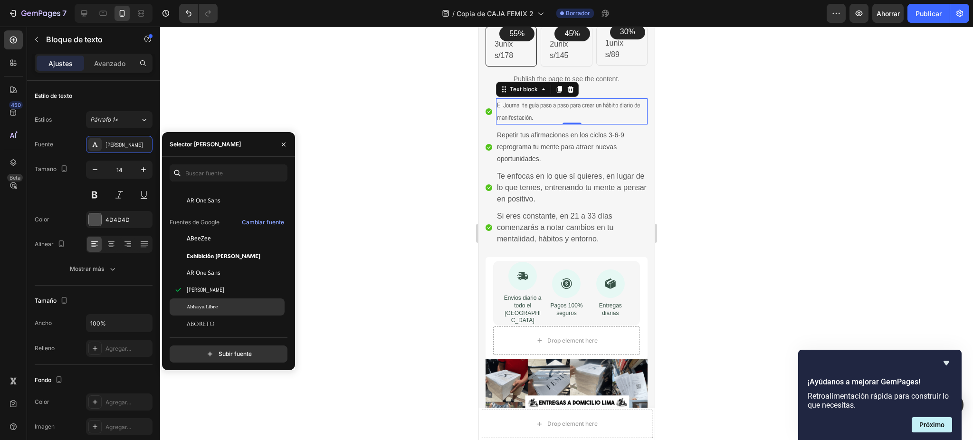
click at [259, 306] on div "Abhaya Libre" at bounding box center [235, 307] width 96 height 9
click at [258, 322] on div "Aboreto" at bounding box center [235, 324] width 96 height 9
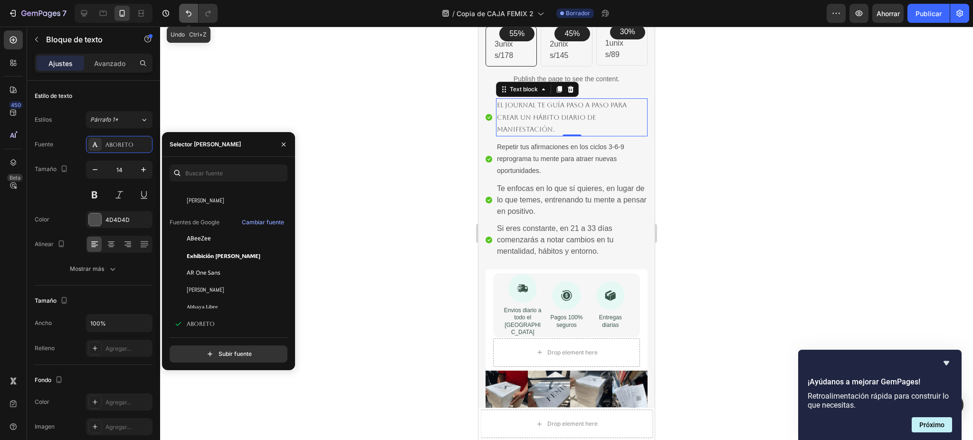
click at [194, 12] on button "Deshacer/Rehacer" at bounding box center [188, 13] width 19 height 19
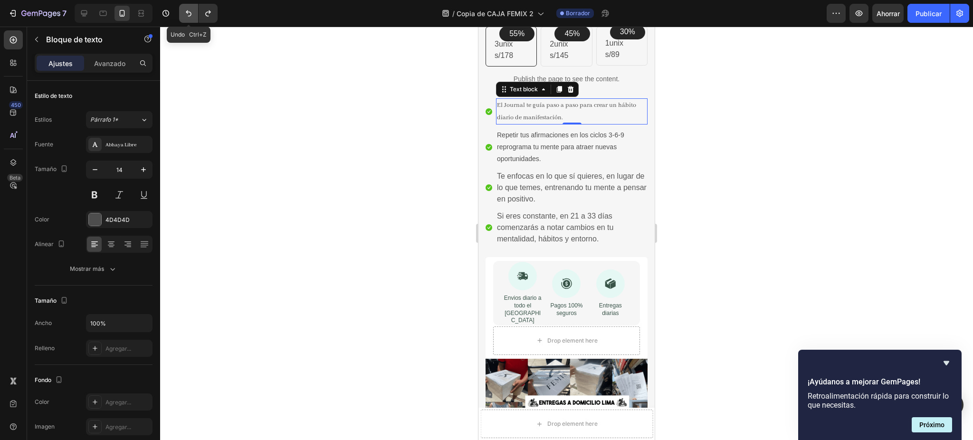
click at [193, 12] on icon "Deshacer/Rehacer" at bounding box center [189, 14] width 10 height 10
click at [191, 14] on icon "Deshacer/Rehacer" at bounding box center [189, 13] width 6 height 6
click at [188, 15] on icon "Deshacer/Rehacer" at bounding box center [189, 14] width 10 height 10
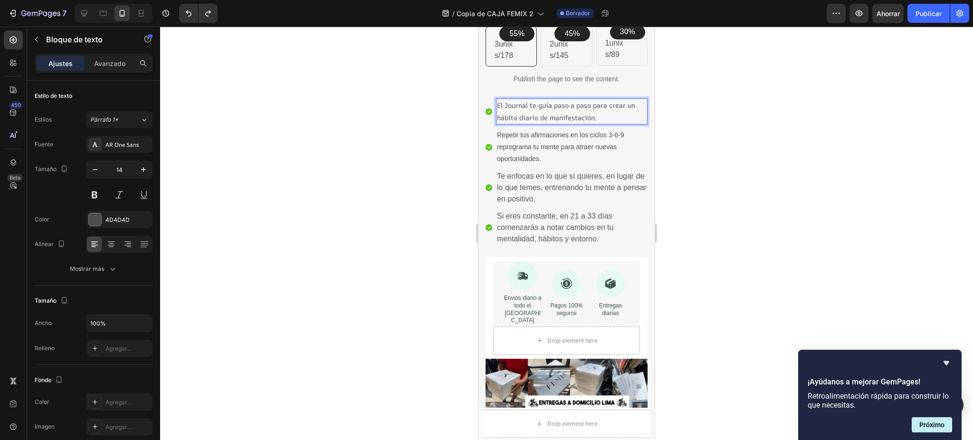
click at [531, 125] on ul "Icon El Journal te guía paso a paso para crear un hábito diario de manifestació…" at bounding box center [567, 171] width 162 height 147
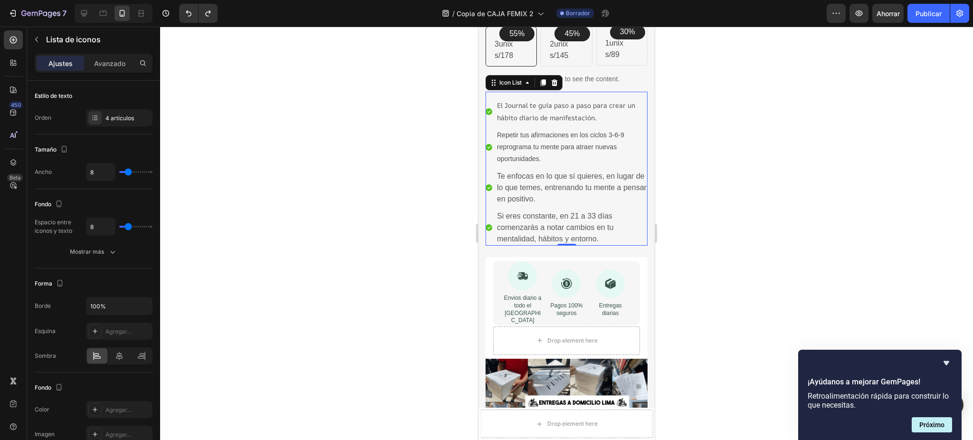
click at [531, 125] on ul "Icon El Journal te guía paso a paso para crear un hábito diario de manifestació…" at bounding box center [567, 171] width 162 height 147
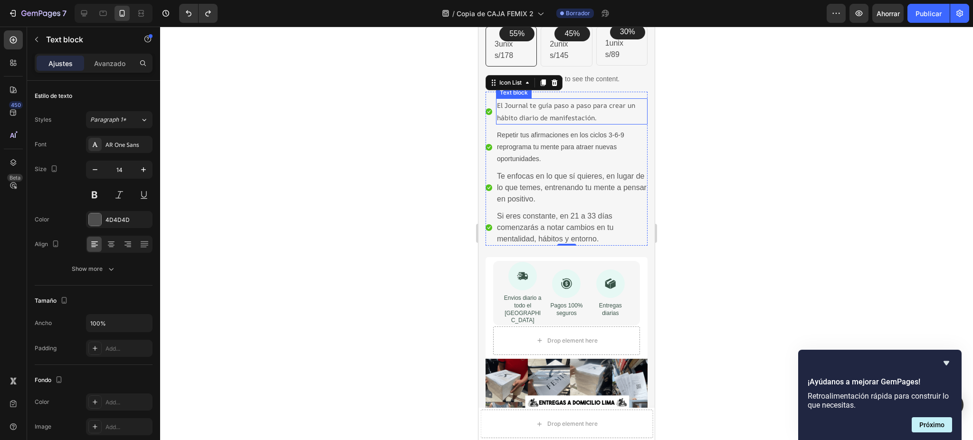
click at [544, 117] on p "El Journal te guía paso a paso para crear un hábito diario de manifestación." at bounding box center [572, 111] width 150 height 24
click at [193, 11] on button "Deshacer/Rehacer" at bounding box center [188, 13] width 19 height 19
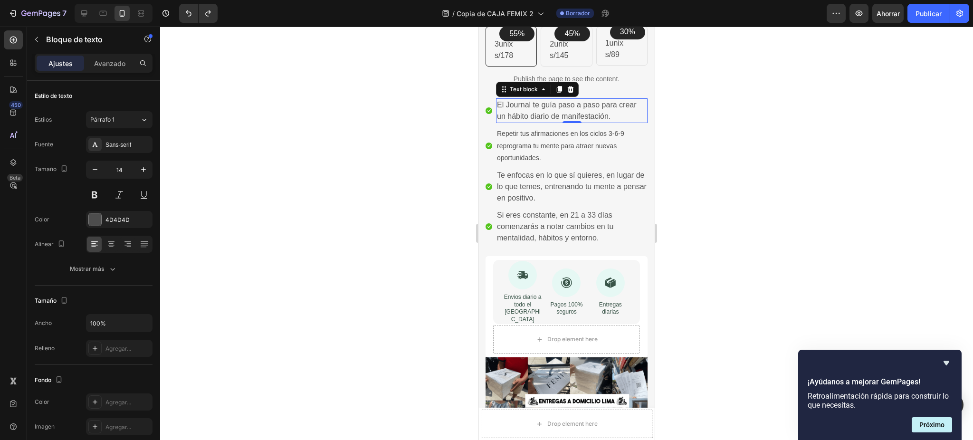
click at [347, 142] on div at bounding box center [566, 233] width 813 height 413
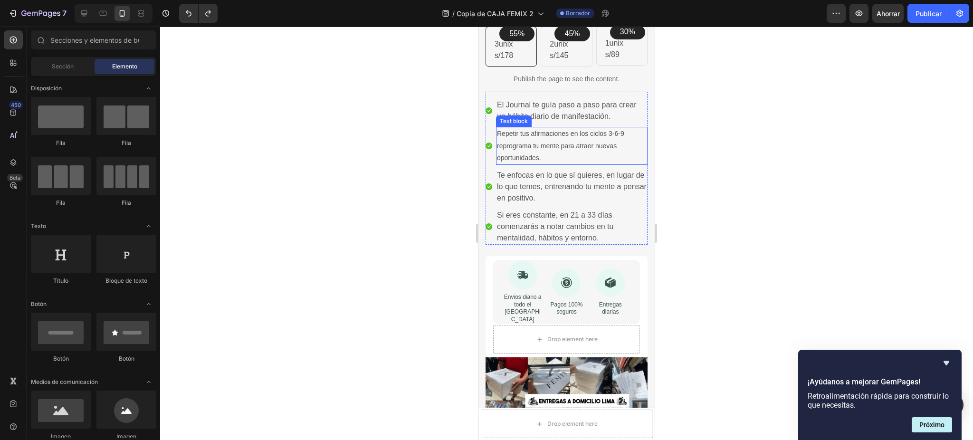
click at [558, 154] on p "Repetir tus afirmaciones en los ciclos 3-6-9 reprograma tu mente para atraer nu…" at bounding box center [572, 146] width 150 height 36
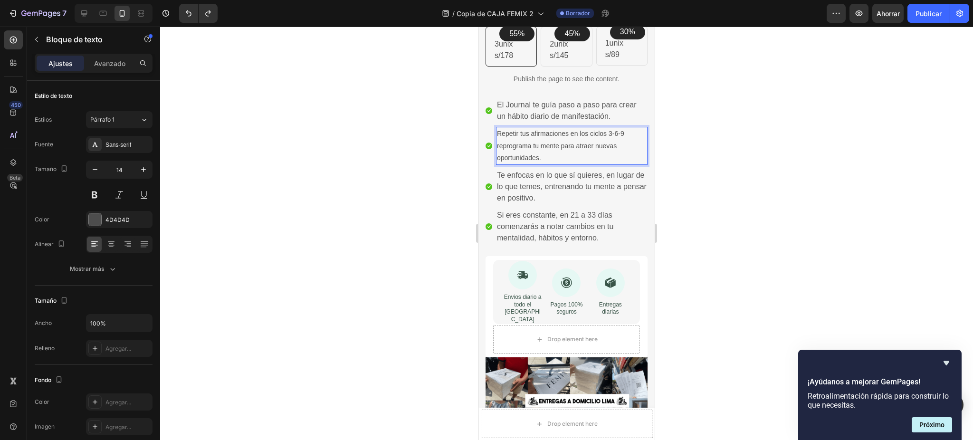
click at [557, 155] on p "Repetir tus afirmaciones en los ciclos 3-6-9 reprograma tu mente para atraer nu…" at bounding box center [572, 146] width 150 height 36
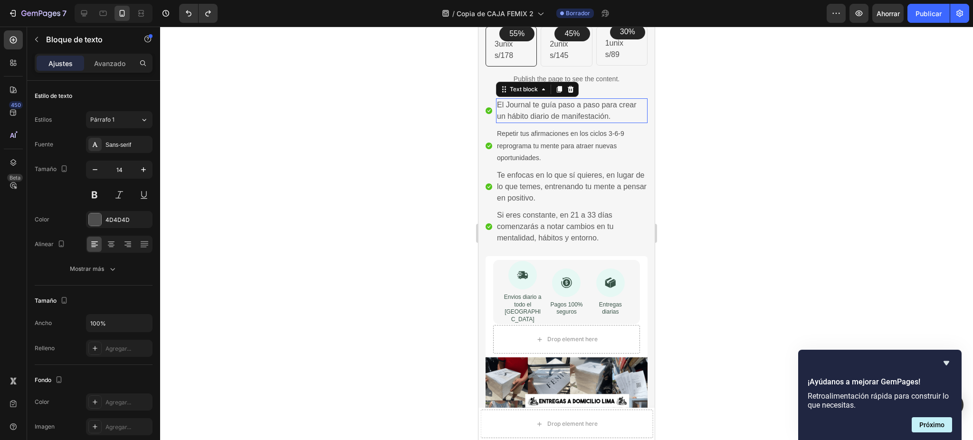
click at [522, 114] on p "El Journal te guía paso a paso para crear un hábito diario de manifestación." at bounding box center [572, 110] width 150 height 23
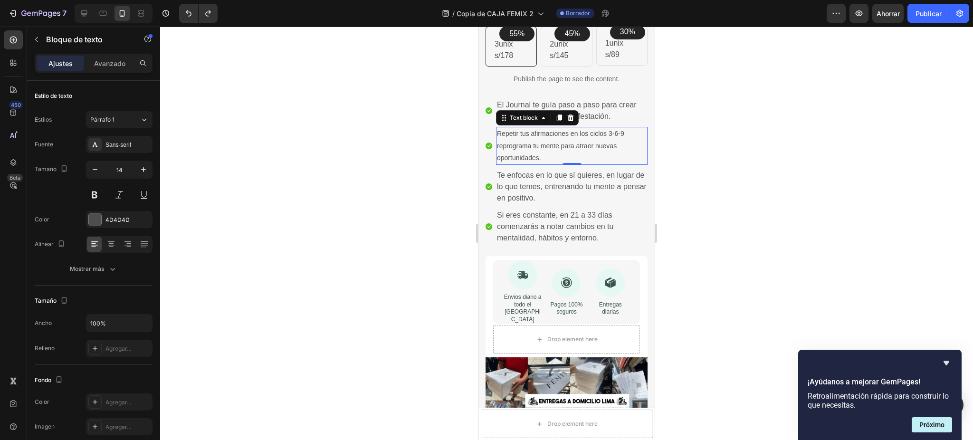
click at [527, 161] on p "Repetir tus afirmaciones en los ciclos 3-6-9 reprograma tu mente para atraer nu…" at bounding box center [572, 146] width 150 height 36
click at [546, 165] on ul "Icon El Journal te guía paso a paso para crear un hábito diario de manifestació…" at bounding box center [567, 171] width 162 height 146
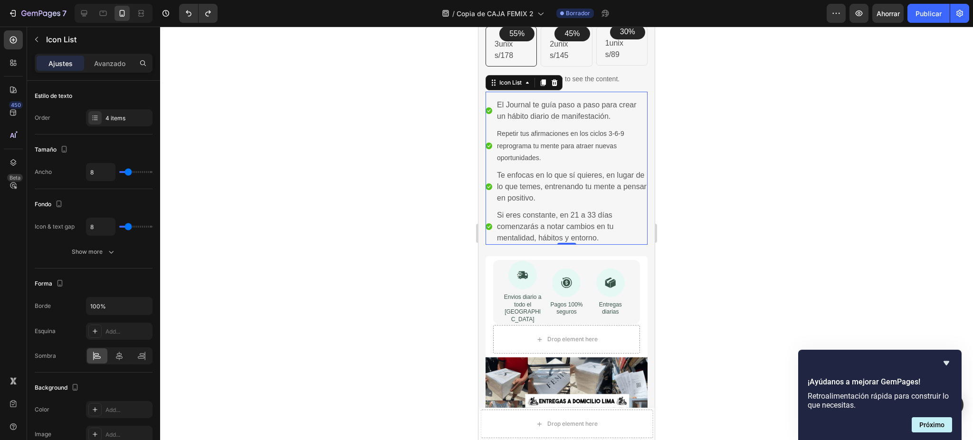
click at [546, 165] on ul "Icon El Journal te guía paso a paso para crear un hábito diario de manifestació…" at bounding box center [567, 171] width 162 height 146
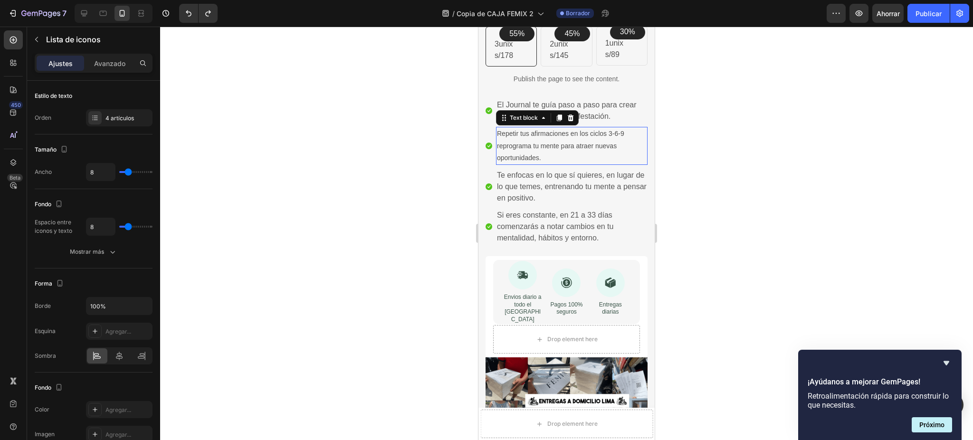
click at [535, 154] on p "Repetir tus afirmaciones en los ciclos 3-6-9 reprograma tu mente para atraer nu…" at bounding box center [572, 146] width 150 height 36
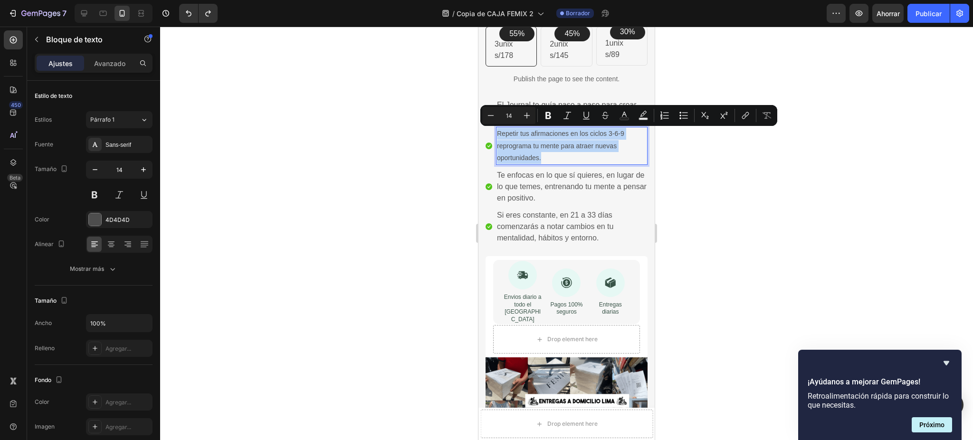
drag, startPoint x: 541, startPoint y: 159, endPoint x: 497, endPoint y: 135, distance: 49.1
click at [497, 135] on p "Repetir tus afirmaciones en los ciclos 3-6-9 reprograma tu mente para atraer nu…" at bounding box center [572, 146] width 150 height 36
click at [522, 120] on button "Plus" at bounding box center [526, 115] width 17 height 17
type input "15"
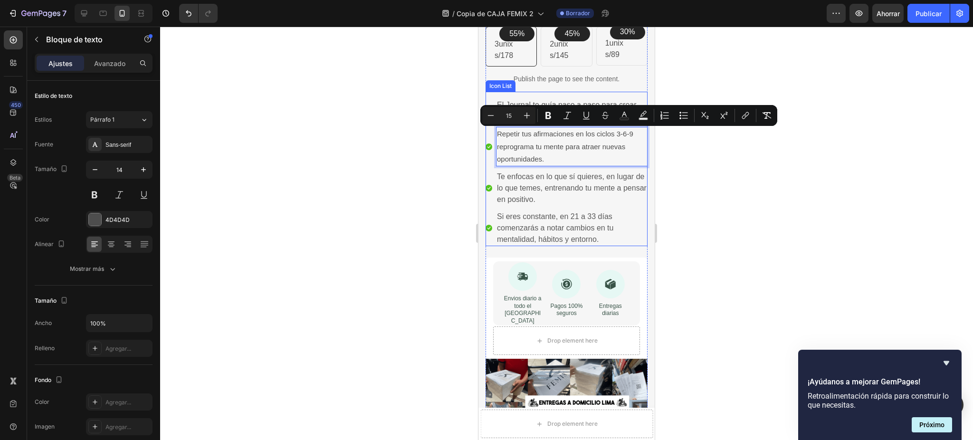
click at [434, 191] on div at bounding box center [566, 233] width 813 height 413
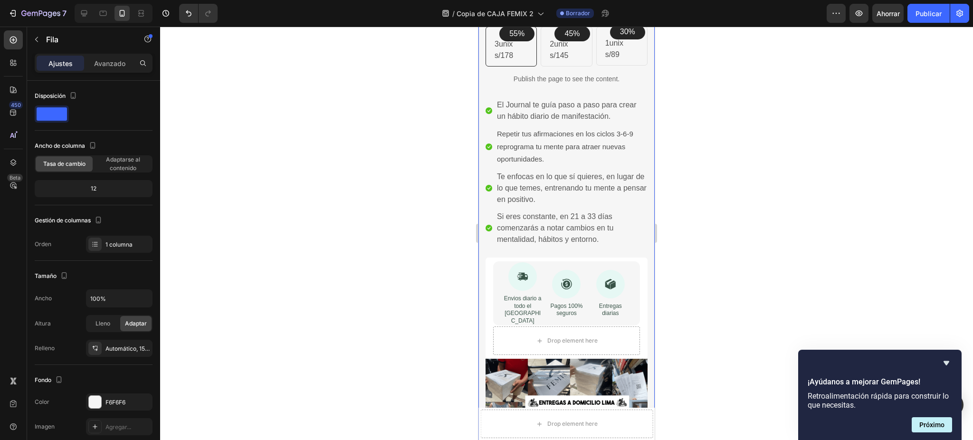
click at [679, 116] on div at bounding box center [566, 233] width 813 height 413
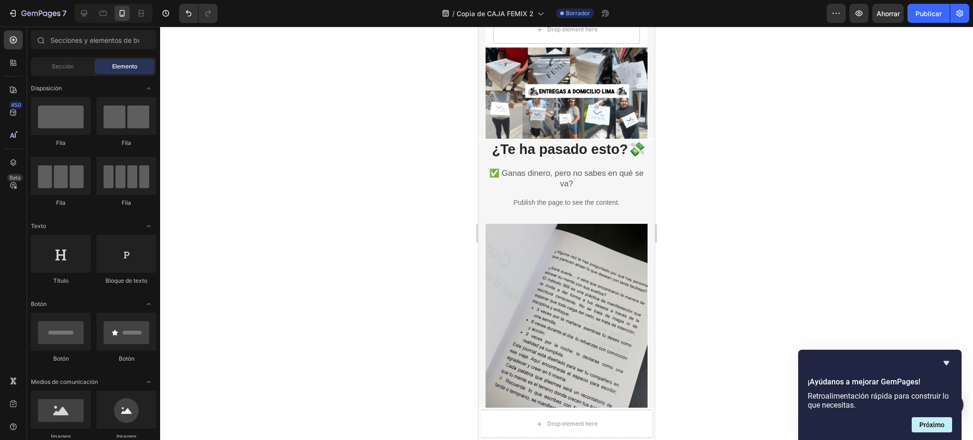
scroll to position [595, 0]
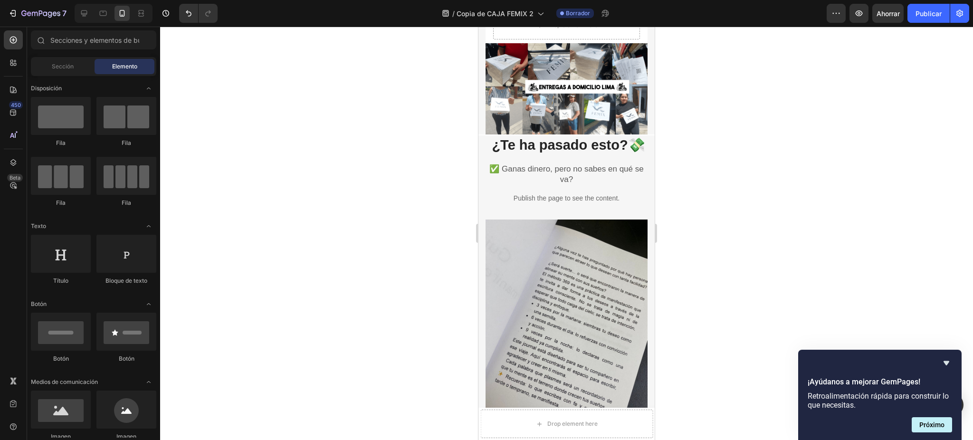
drag, startPoint x: 648, startPoint y: 107, endPoint x: 1148, endPoint y: 174, distance: 505.2
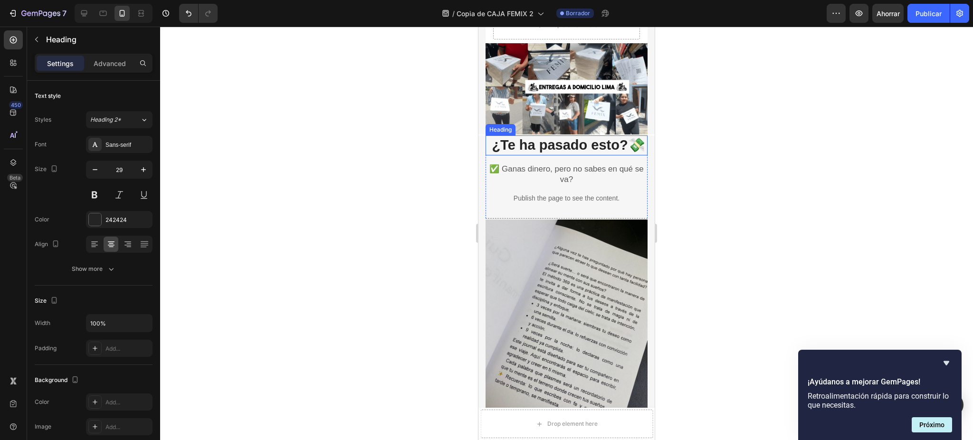
click at [612, 137] on strong "¿Te ha pasado esto?💸" at bounding box center [568, 144] width 153 height 15
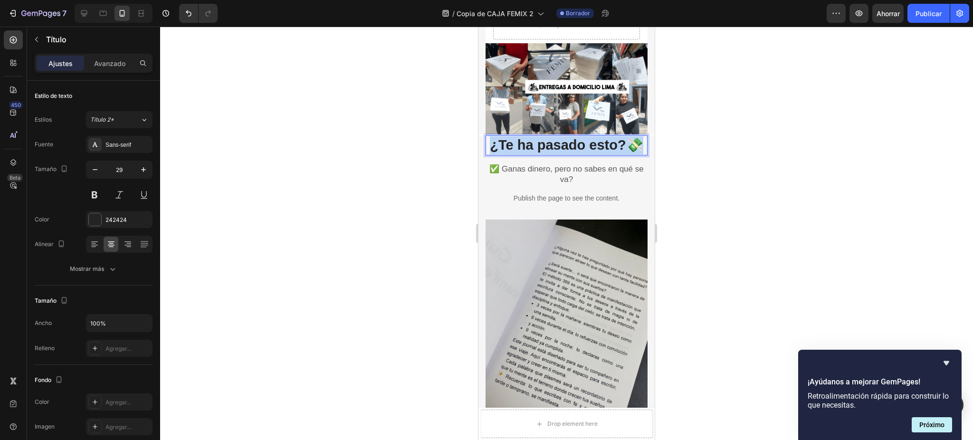
click at [612, 137] on strong "¿Te ha pasado esto?💸" at bounding box center [566, 144] width 153 height 15
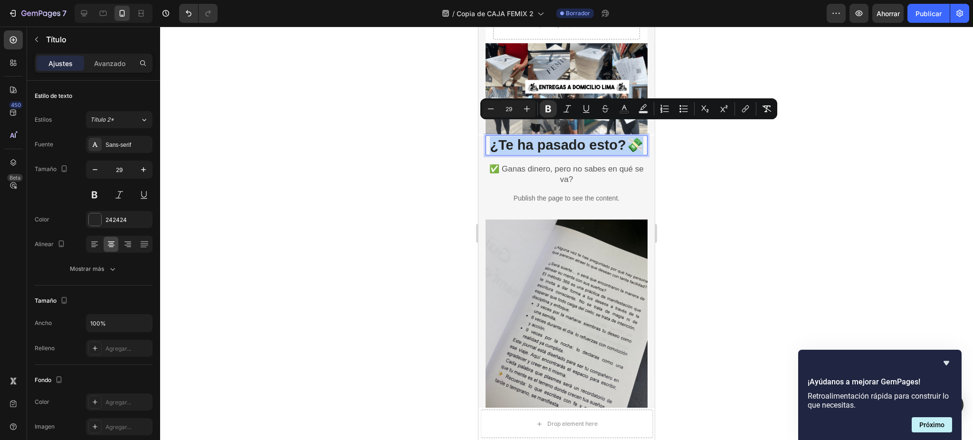
click at [576, 153] on p "¿Te ha pasado esto?💸" at bounding box center [567, 145] width 160 height 18
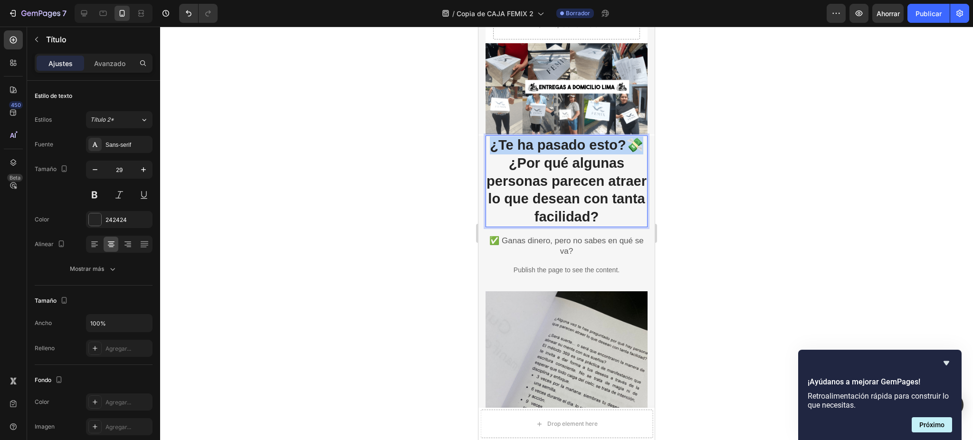
drag, startPoint x: 512, startPoint y: 147, endPoint x: 497, endPoint y: 134, distance: 19.8
click at [497, 137] on strong "¿Te ha pasado esto?💸 ¿Por qué algunas personas parecen atraer lo que desean con…" at bounding box center [567, 180] width 160 height 87
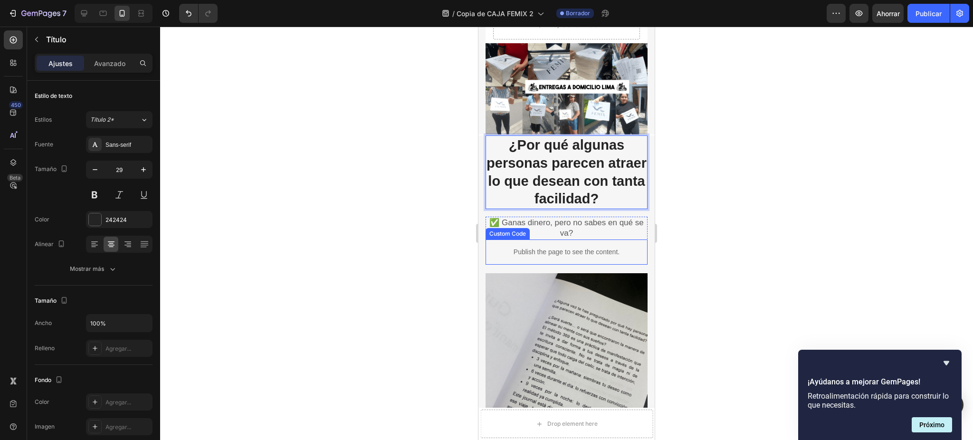
click at [566, 239] on div "Publish the page to see the content." at bounding box center [567, 251] width 162 height 25
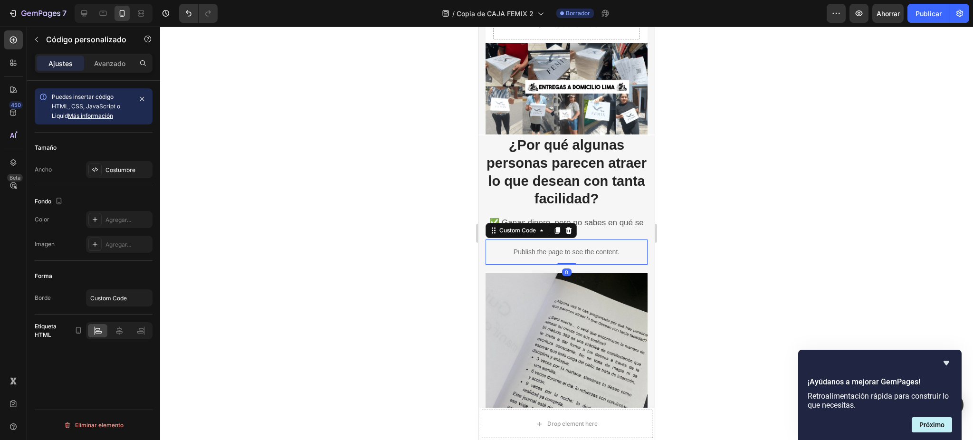
click at [566, 239] on div "Publish the page to see the content." at bounding box center [567, 251] width 162 height 25
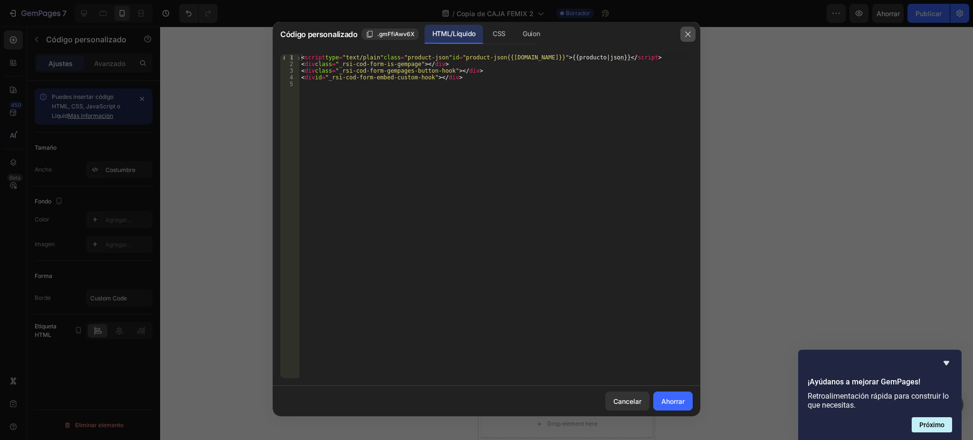
click at [694, 31] on button "button" at bounding box center [687, 34] width 15 height 15
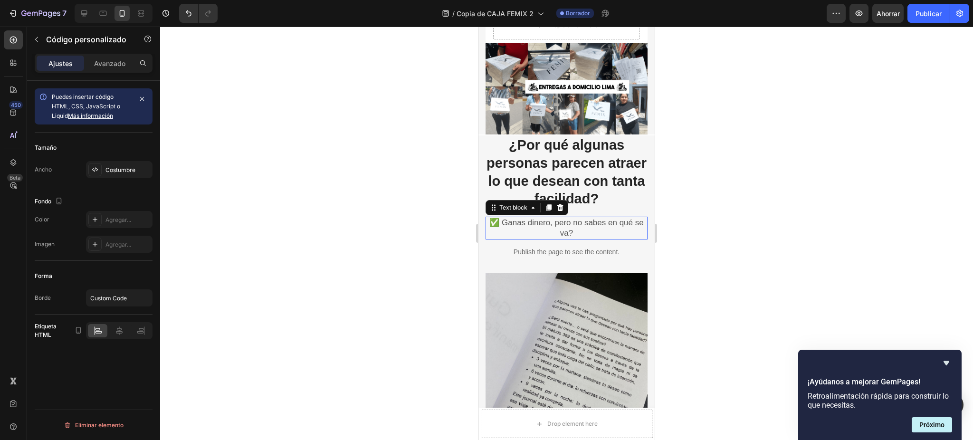
click at [599, 218] on p "✅ Ganas dinero, pero no sabes en qué se va?" at bounding box center [567, 228] width 160 height 21
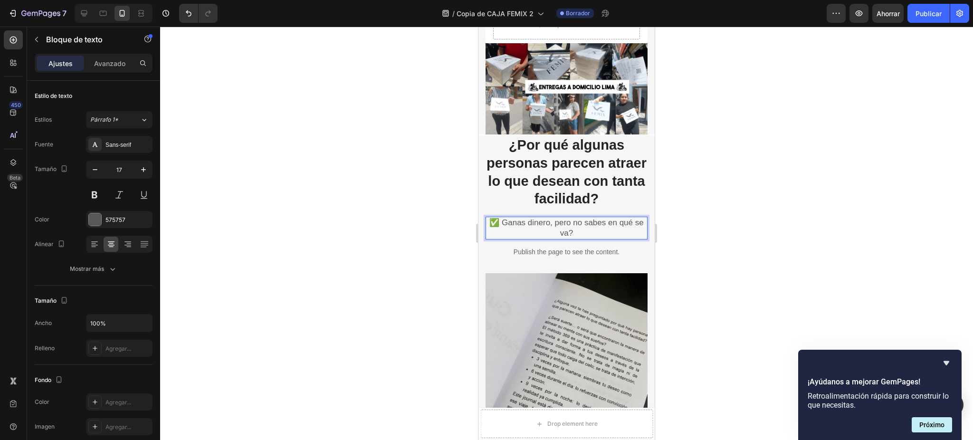
click at [579, 222] on p "✅ Ganas dinero, pero no sabes en qué se va?" at bounding box center [567, 228] width 160 height 21
click at [582, 220] on p "✅ Ganas dinero, pero no sabes en qué se va?" at bounding box center [567, 228] width 160 height 21
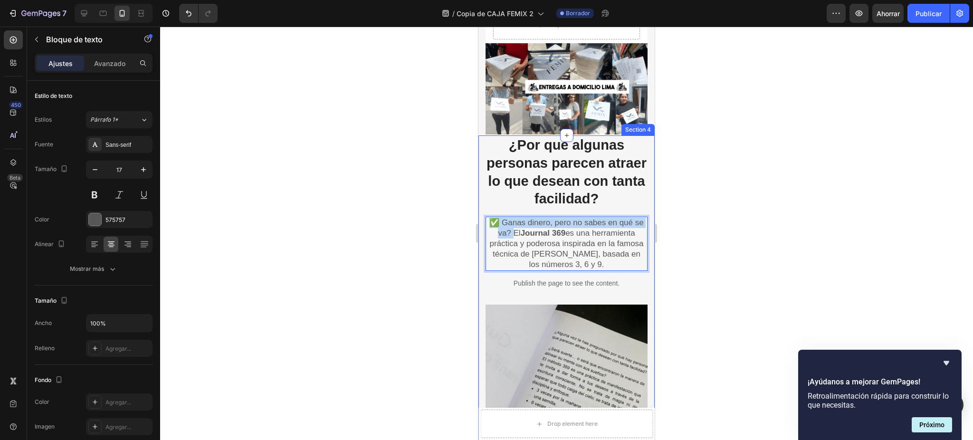
drag, startPoint x: 533, startPoint y: 220, endPoint x: 484, endPoint y: 210, distance: 49.9
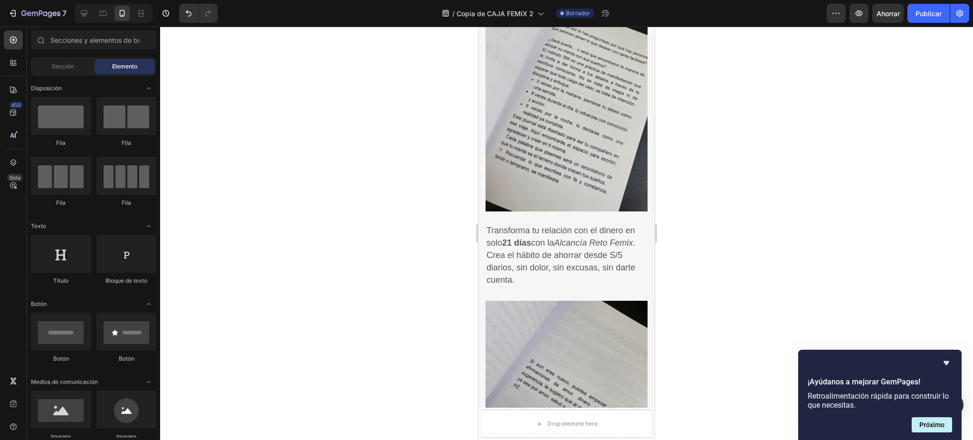
scroll to position [892, 0]
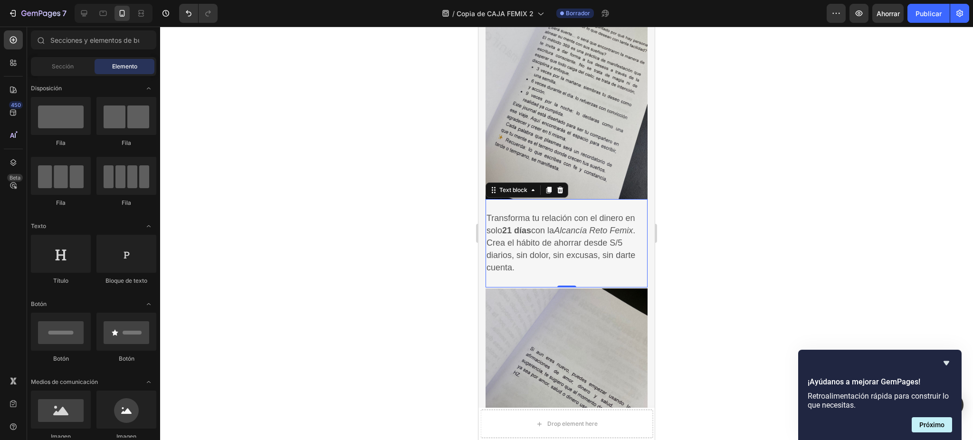
click at [563, 251] on p "Transforma tu relación con el dinero en solo 21 días con la Alcancía Reto Femix…" at bounding box center [567, 243] width 160 height 62
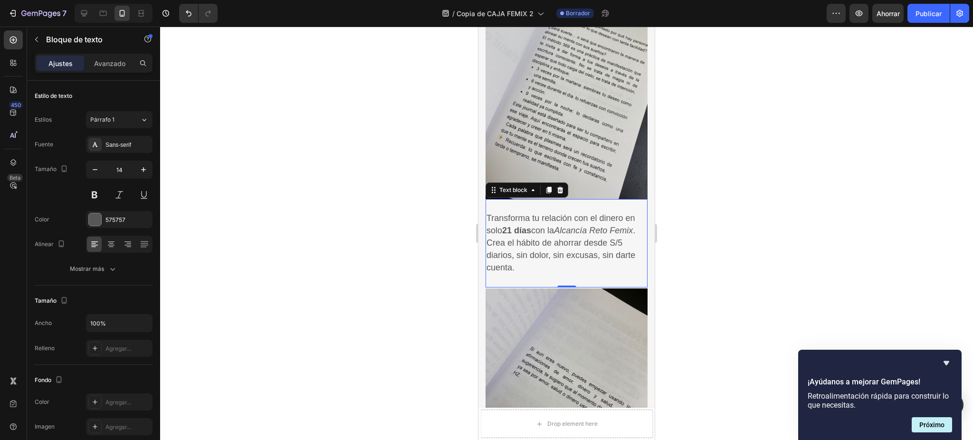
click at [563, 251] on p "Transforma tu relación con el dinero en solo 21 días con la Alcancía Reto Femix…" at bounding box center [567, 243] width 160 height 62
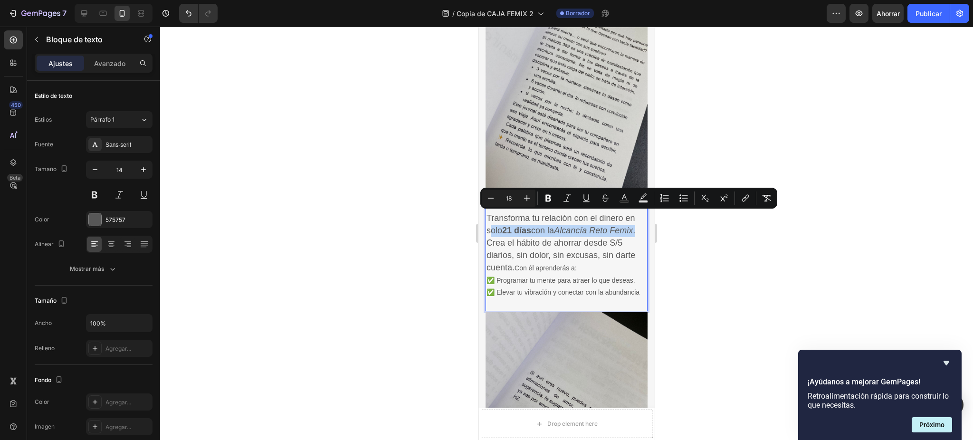
drag, startPoint x: 513, startPoint y: 233, endPoint x: 493, endPoint y: 216, distance: 26.0
click at [493, 216] on span "Transforma tu relación con el dinero en solo 21 días con la Alcancía Reto Femix…" at bounding box center [561, 242] width 149 height 59
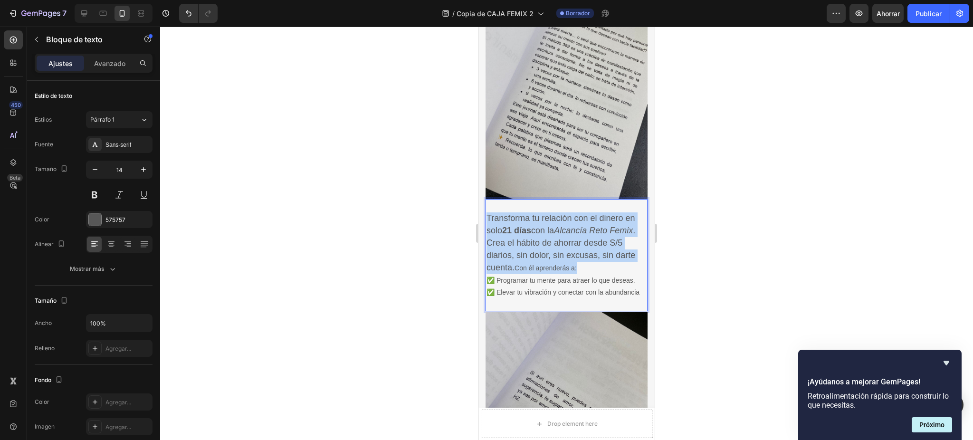
drag, startPoint x: 614, startPoint y: 253, endPoint x: 488, endPoint y: 206, distance: 134.7
click at [488, 212] on p "Transforma tu relación con el dinero en solo 21 días con la Alcancía Reto Femix…" at bounding box center [567, 255] width 160 height 86
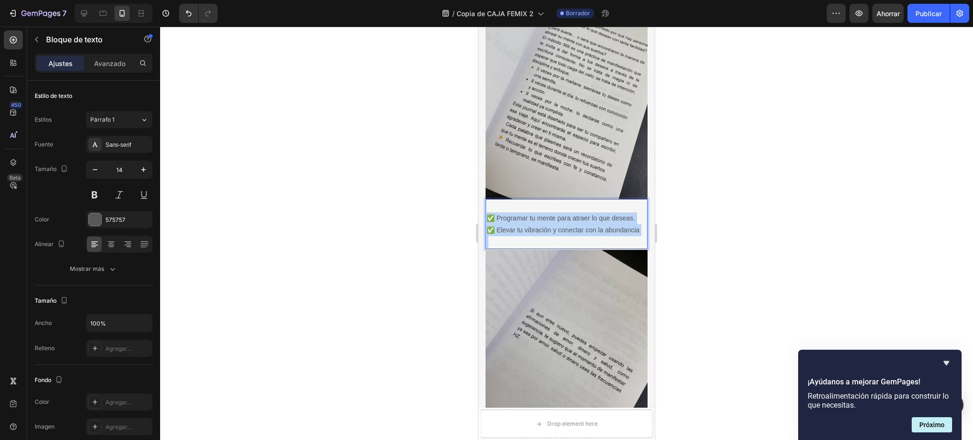
drag, startPoint x: 528, startPoint y: 238, endPoint x: 490, endPoint y: 207, distance: 48.7
click at [490, 207] on div "⁠⁠⁠⁠⁠⁠⁠ ✅ Programar tu mente para atraer lo que deseas. ✅ Elevar tu vibración y…" at bounding box center [567, 224] width 162 height 50
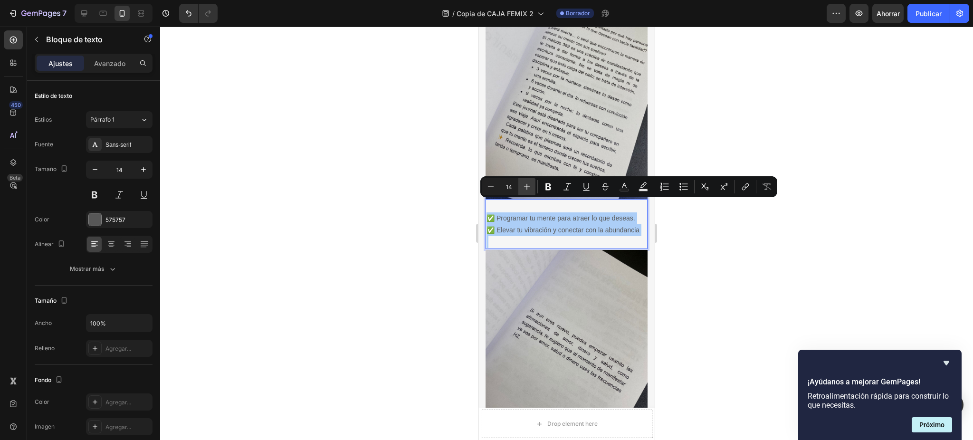
click at [524, 191] on icon "Editor contextual toolbar" at bounding box center [527, 187] width 10 height 10
type input "15"
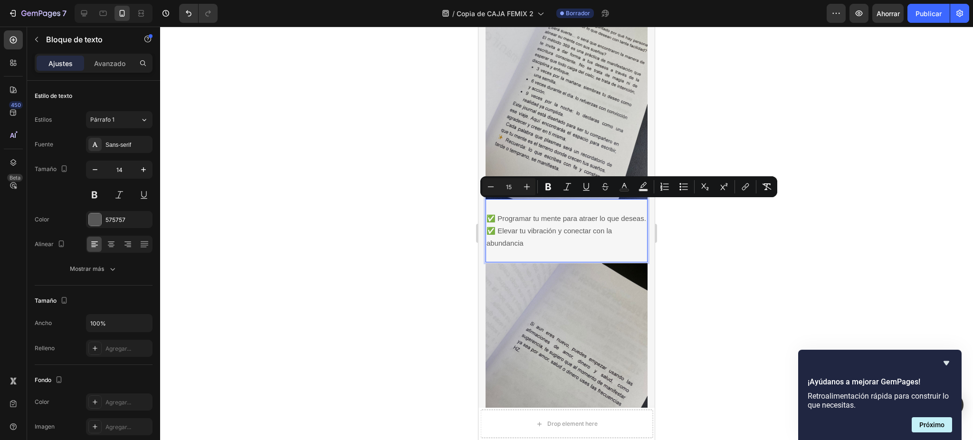
click at [602, 234] on p "✅ Programar tu mente para atraer lo que deseas. ✅ Elevar tu vibración y conecta…" at bounding box center [567, 224] width 160 height 49
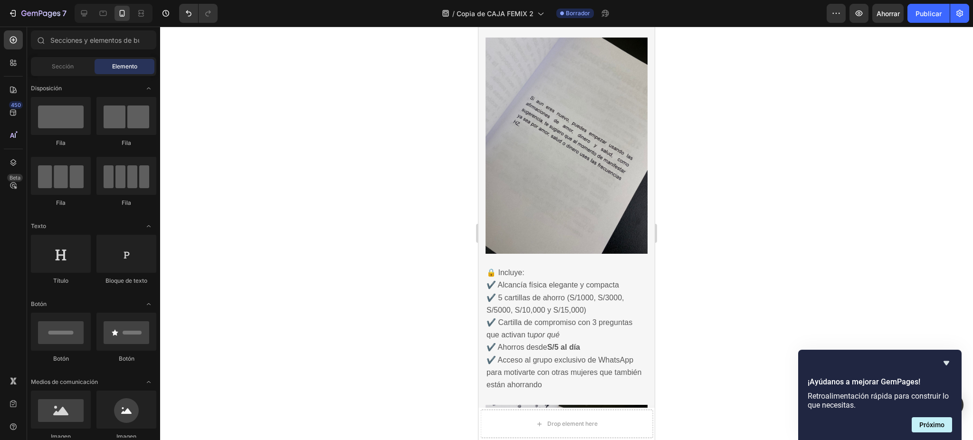
scroll to position [1147, 0]
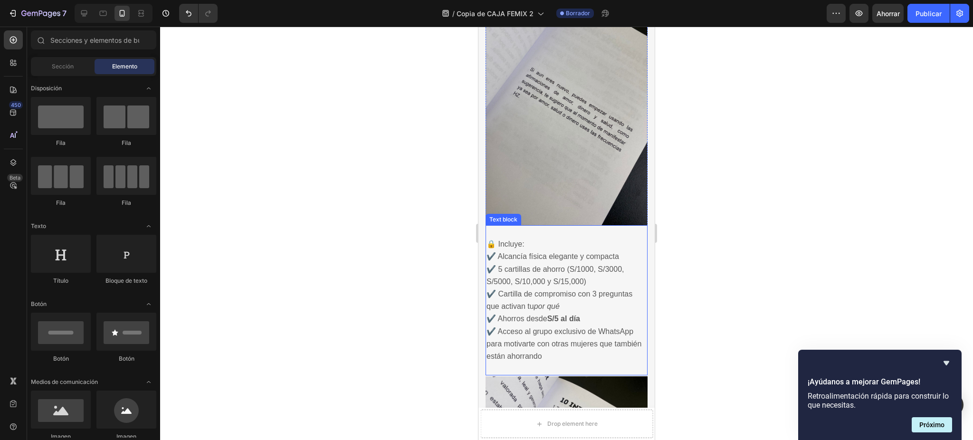
click at [586, 327] on span "✔️ Acceso al grupo exclusivo de WhatsApp para motivarte con otras mujeres que t…" at bounding box center [564, 343] width 155 height 33
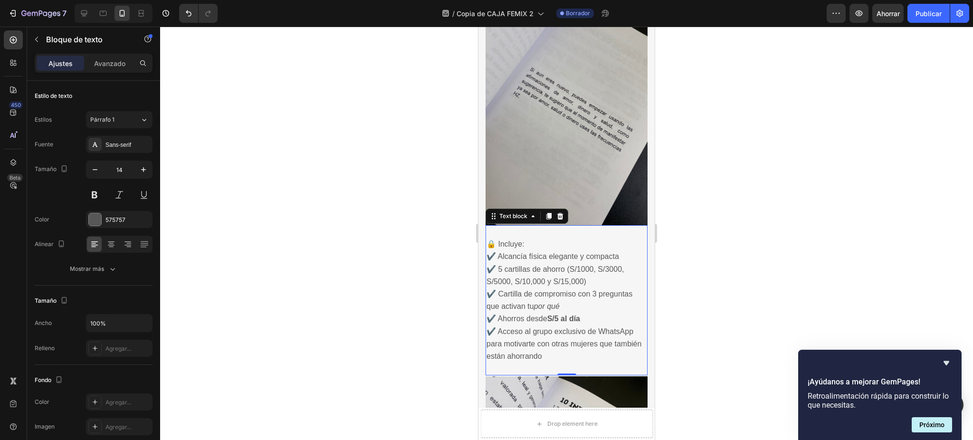
click at [569, 342] on span "✔️ Acceso al grupo exclusivo de WhatsApp para motivarte con otras mujeres que t…" at bounding box center [564, 343] width 155 height 33
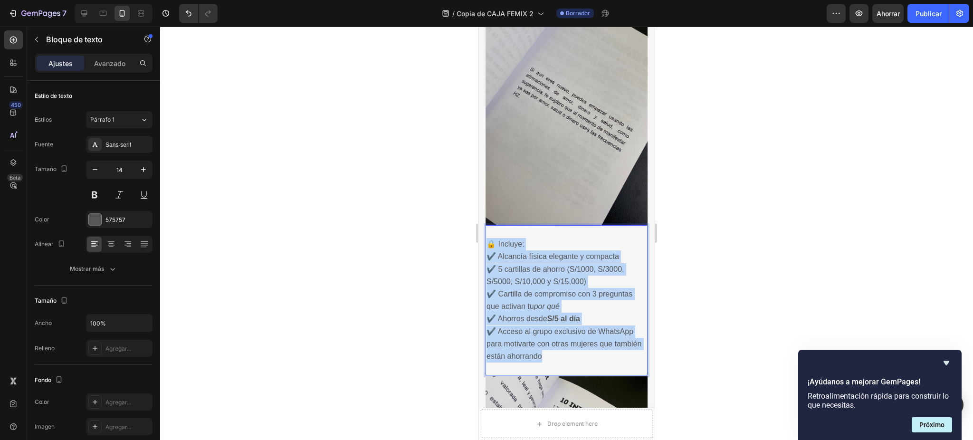
drag, startPoint x: 573, startPoint y: 342, endPoint x: 489, endPoint y: 231, distance: 139.1
click at [489, 238] on p "🔒 Incluye: ✔️ Alcancía física elegante y compacta ✔️ 5 cartillas de ahorro (S/1…" at bounding box center [567, 300] width 160 height 124
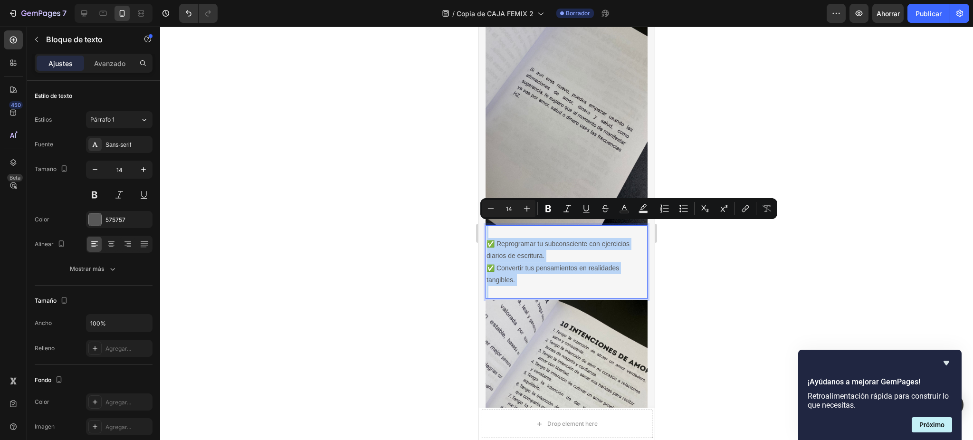
drag, startPoint x: 521, startPoint y: 271, endPoint x: 492, endPoint y: 219, distance: 59.1
click at [492, 225] on div "✅ Reprogramar tu subconsciente con ejercicios diarios de escritura. ✅ Convertir…" at bounding box center [567, 262] width 162 height 74
click at [525, 212] on icon "Editor contextual toolbar" at bounding box center [527, 209] width 10 height 10
type input "15"
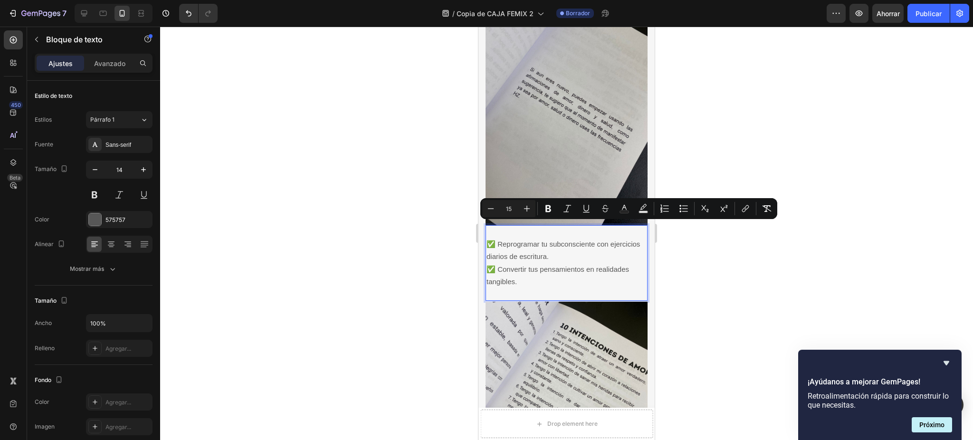
click at [524, 288] on p "Rich Text Editor. Editing area: main" at bounding box center [567, 294] width 160 height 12
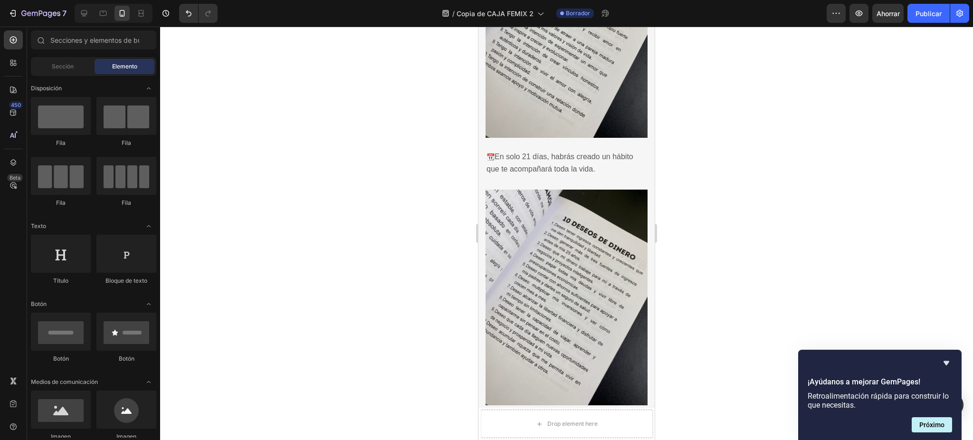
drag, startPoint x: 650, startPoint y: 215, endPoint x: 1136, endPoint y: 288, distance: 491.5
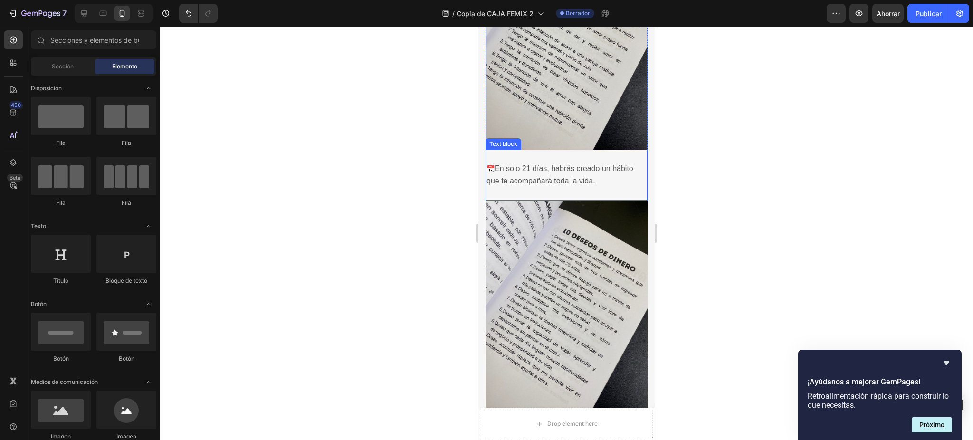
click at [603, 162] on p "📆 En solo 21 días, habrás creado un hábito que te acompañará toda la vida." at bounding box center [567, 174] width 160 height 25
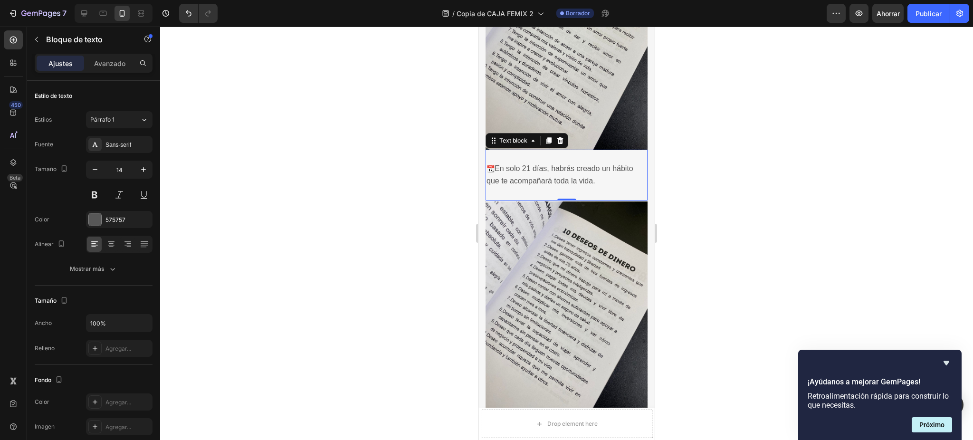
click at [603, 162] on p "📆 En solo 21 días, habrás creado un hábito que te acompañará toda la vida." at bounding box center [567, 174] width 160 height 25
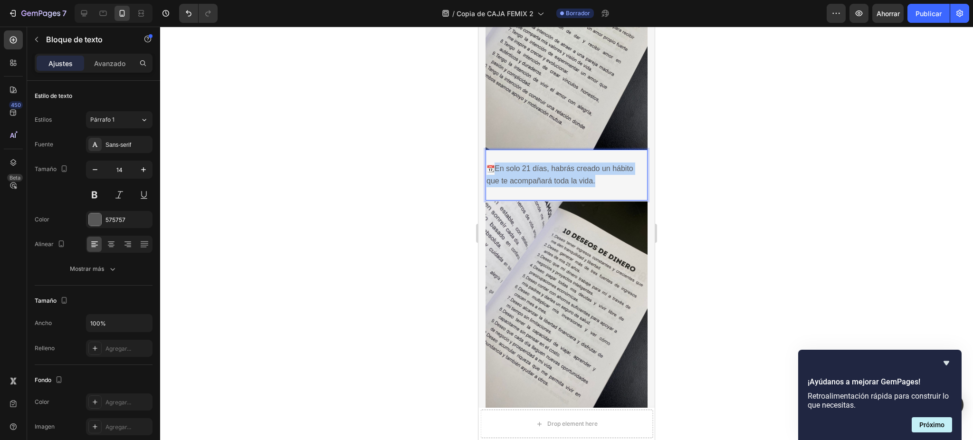
drag, startPoint x: 603, startPoint y: 149, endPoint x: 492, endPoint y: 134, distance: 112.8
click at [492, 162] on p "📆 En solo 21 días, habrás creado un hábito que te acompañará toda la vida." at bounding box center [567, 174] width 160 height 25
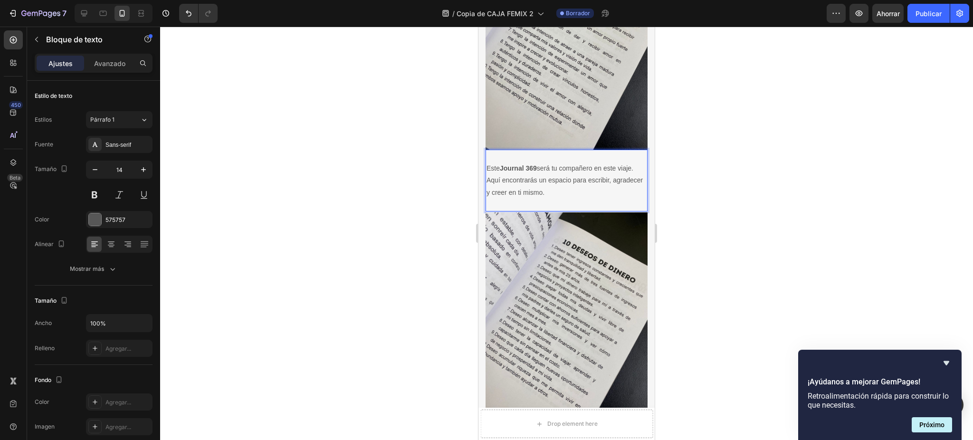
drag, startPoint x: 599, startPoint y: 159, endPoint x: 487, endPoint y: 136, distance: 114.4
click at [487, 162] on p "Este Journal 369 será tu compañero en este viaje. Aquí encontrarás un espacio p…" at bounding box center [567, 180] width 160 height 36
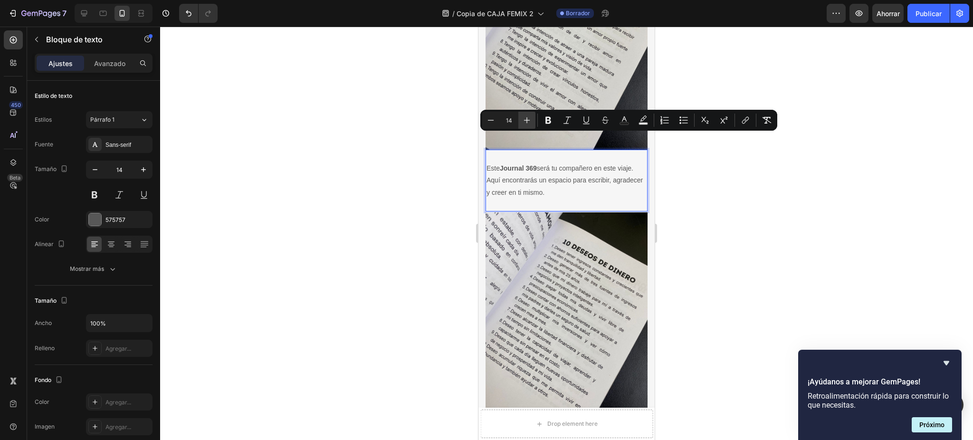
click at [529, 122] on icon "Editor contextual toolbar" at bounding box center [527, 120] width 10 height 10
type input "15"
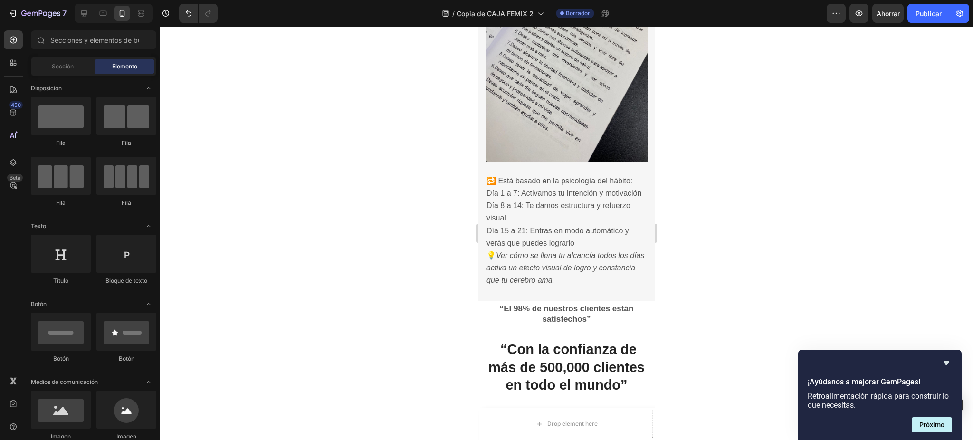
scroll to position [1787, 0]
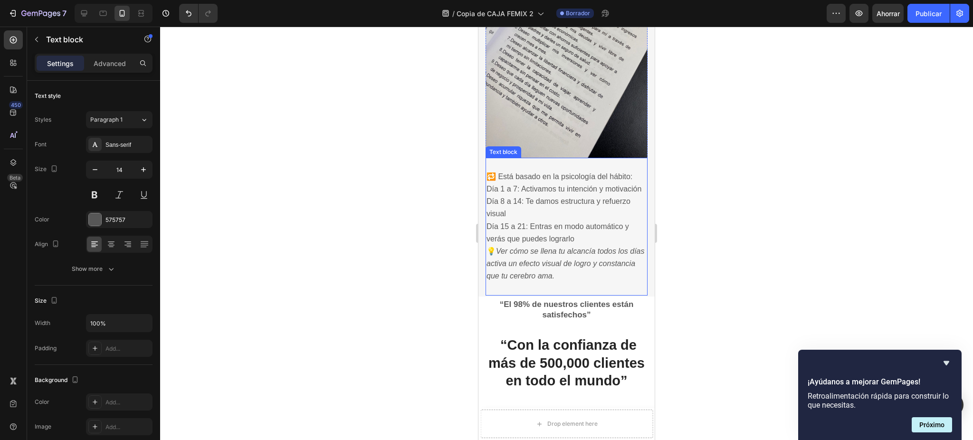
click at [610, 245] on p "💡 Ver cómo se llena tu alcancía todos los días activa un efecto visual de logro…" at bounding box center [567, 264] width 160 height 38
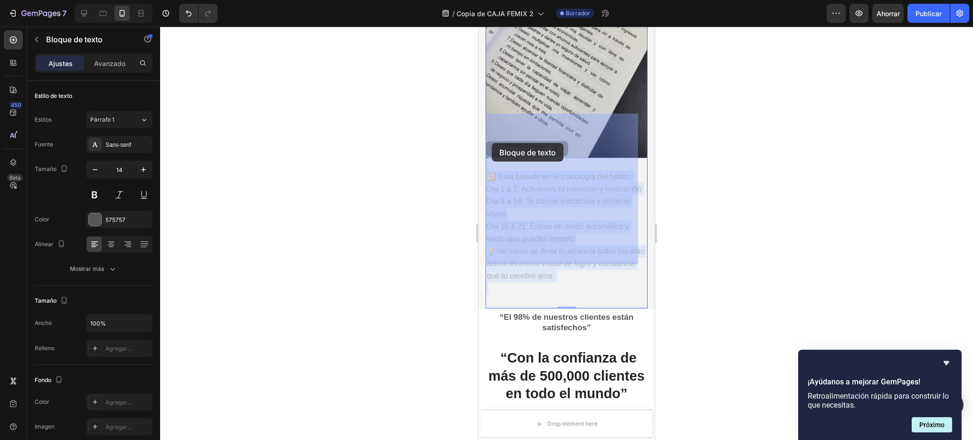
drag, startPoint x: 610, startPoint y: 243, endPoint x: 492, endPoint y: 143, distance: 154.7
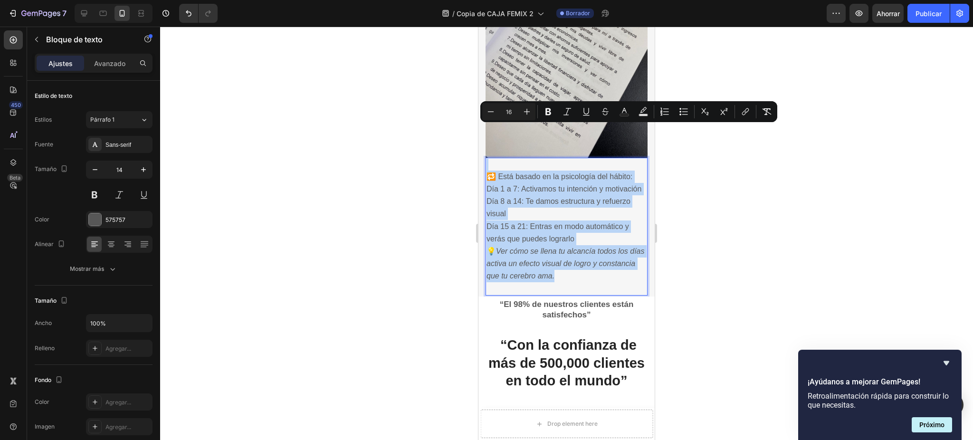
drag, startPoint x: 595, startPoint y: 247, endPoint x: 491, endPoint y: 117, distance: 166.7
click at [491, 158] on div "🔁 Está basado en la psicología del hábito: Día 1 a 7: Activamos tu intención y …" at bounding box center [567, 227] width 162 height 138
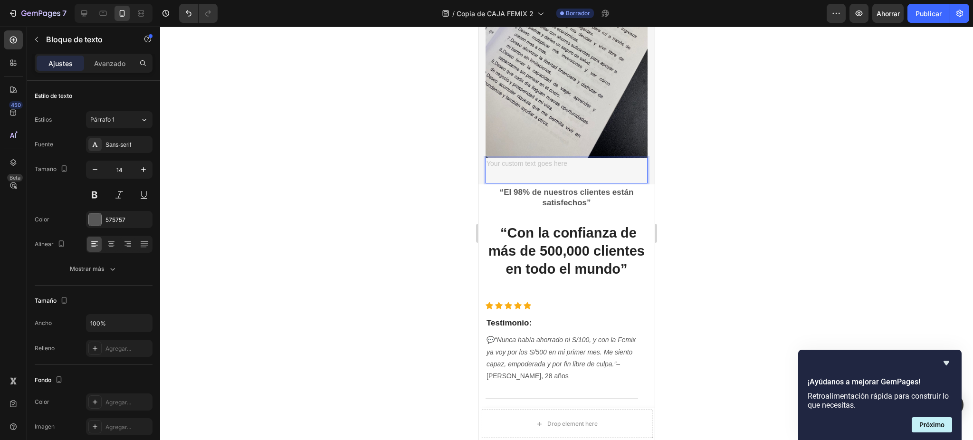
click at [496, 171] on p "Rich Text Editor. Editing area: main" at bounding box center [567, 177] width 160 height 12
click at [502, 171] on p "Rich Text Editor. Editing area: main" at bounding box center [567, 177] width 160 height 12
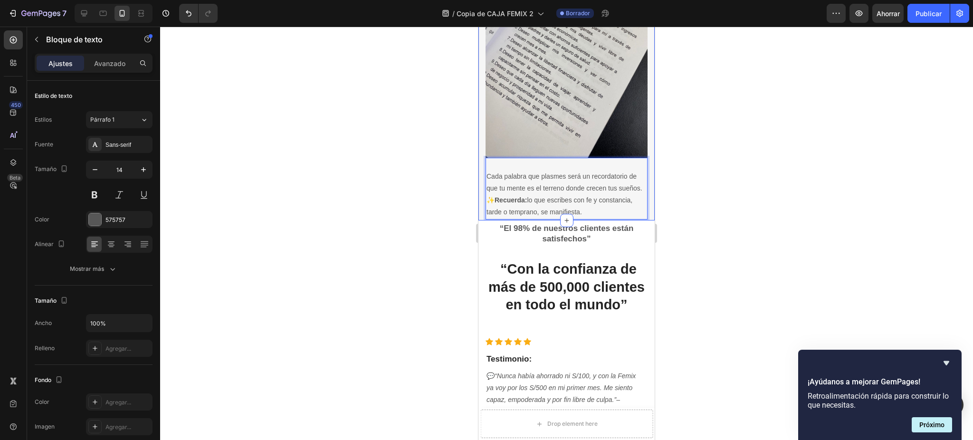
drag, startPoint x: 620, startPoint y: 178, endPoint x: 483, endPoint y: 129, distance: 145.3
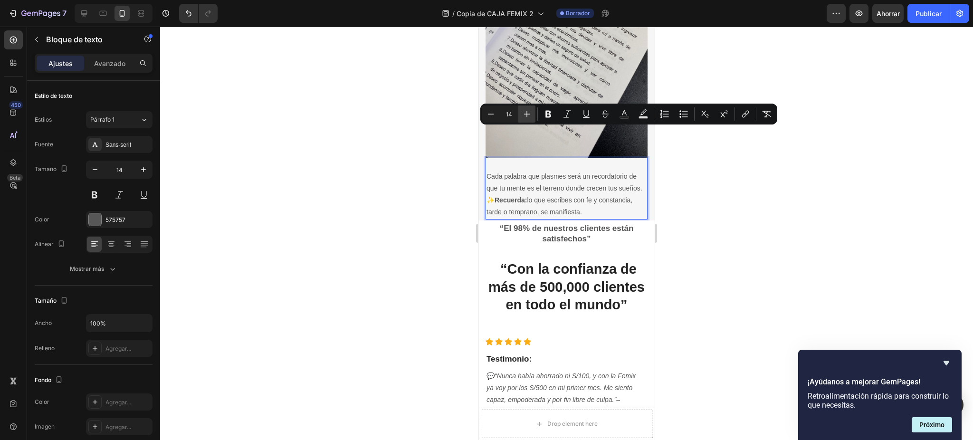
click at [529, 118] on icon "Editor contextual toolbar" at bounding box center [527, 114] width 10 height 10
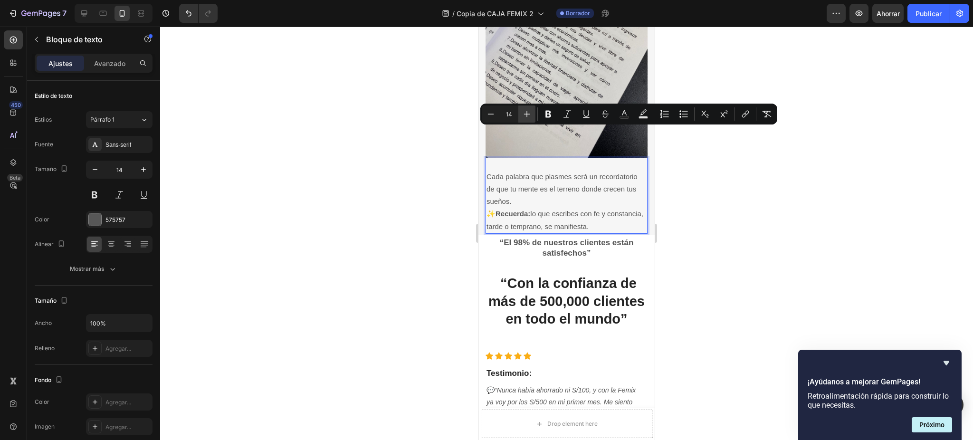
type input "15"
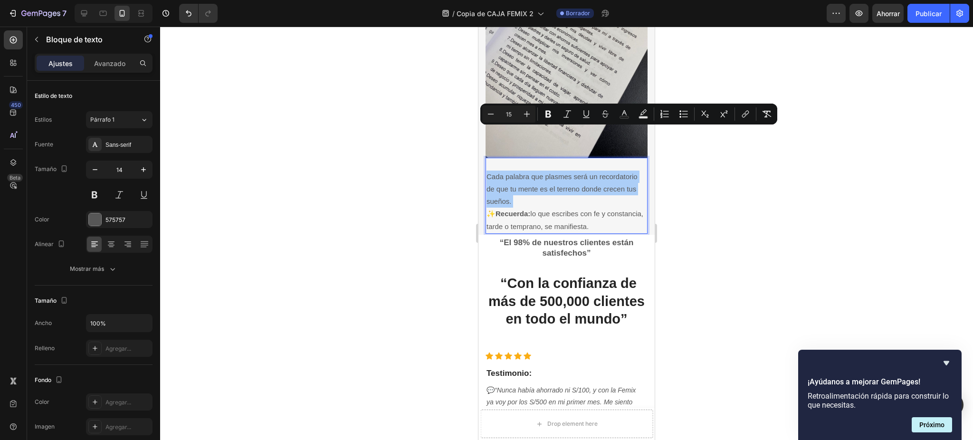
click at [709, 234] on div at bounding box center [566, 233] width 813 height 413
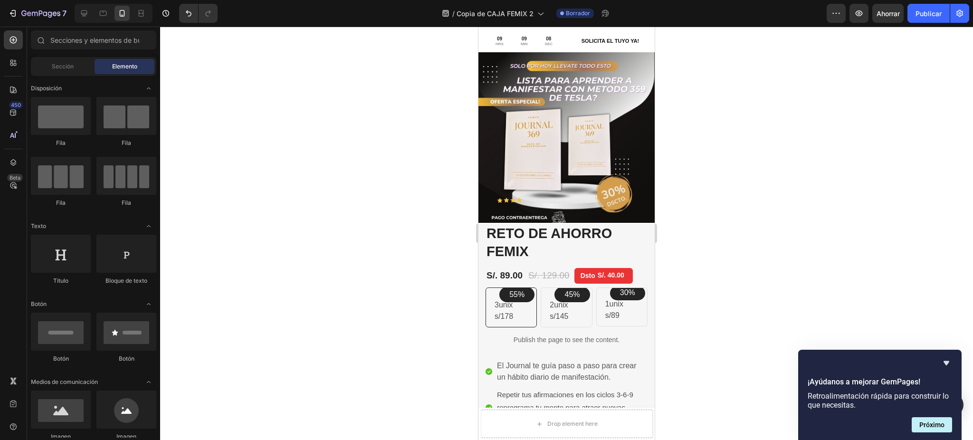
scroll to position [11, 0]
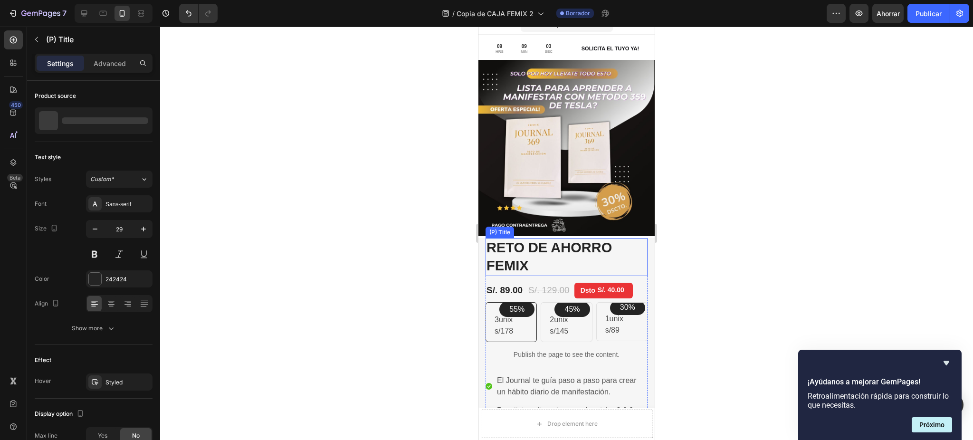
click at [508, 253] on h2 "RETO DE AHORRO FEMIX" at bounding box center [567, 257] width 162 height 38
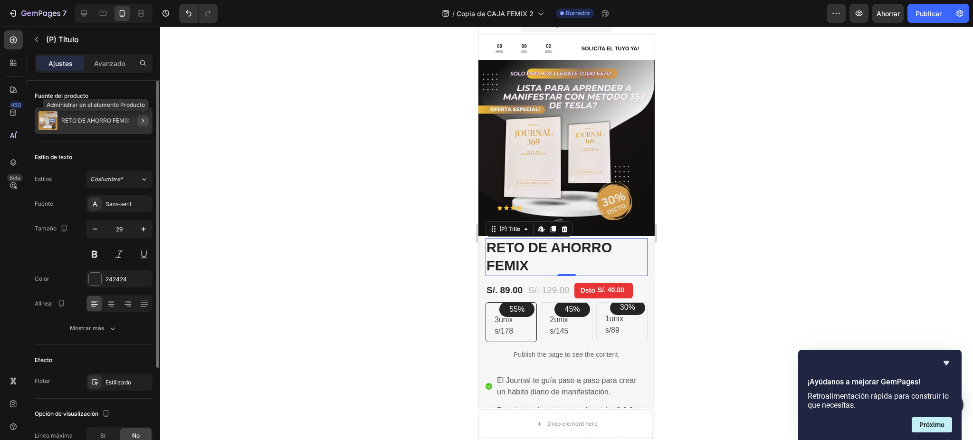
click at [143, 123] on icon "button" at bounding box center [143, 121] width 8 height 8
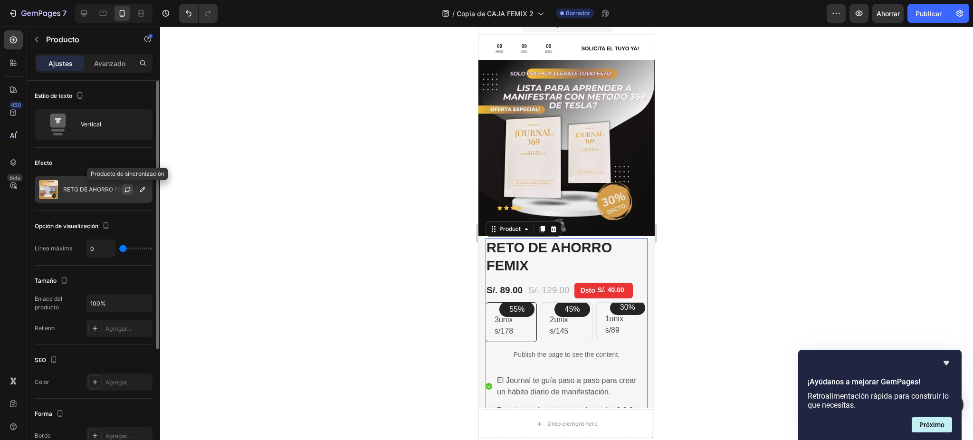
click at [127, 189] on icon "button" at bounding box center [128, 190] width 8 height 8
click at [146, 188] on button "button" at bounding box center [142, 189] width 11 height 11
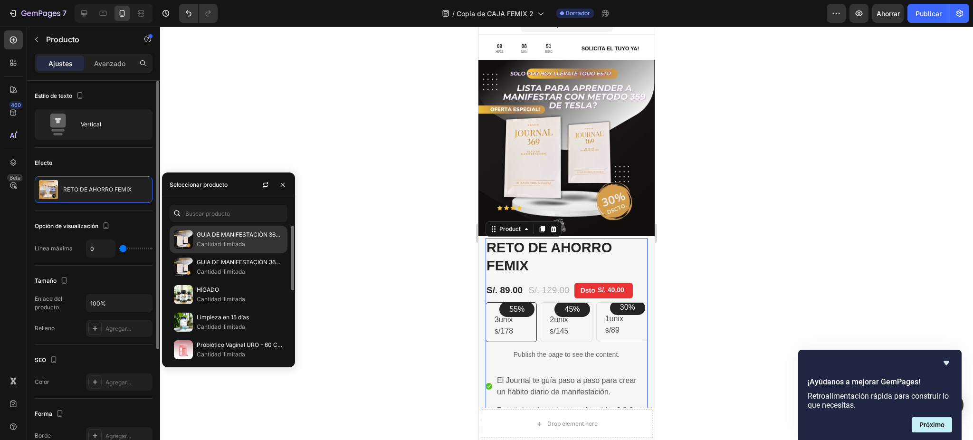
click at [273, 241] on p "Cantidad ilimitada" at bounding box center [240, 244] width 86 height 10
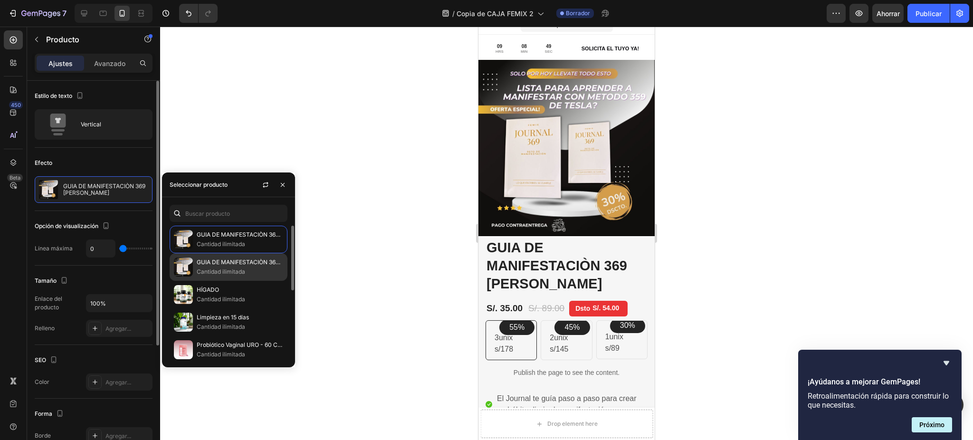
click at [270, 261] on font "GUIA DE MANIFESTACIÒN 369 TESLA" at bounding box center [248, 261] width 102 height 7
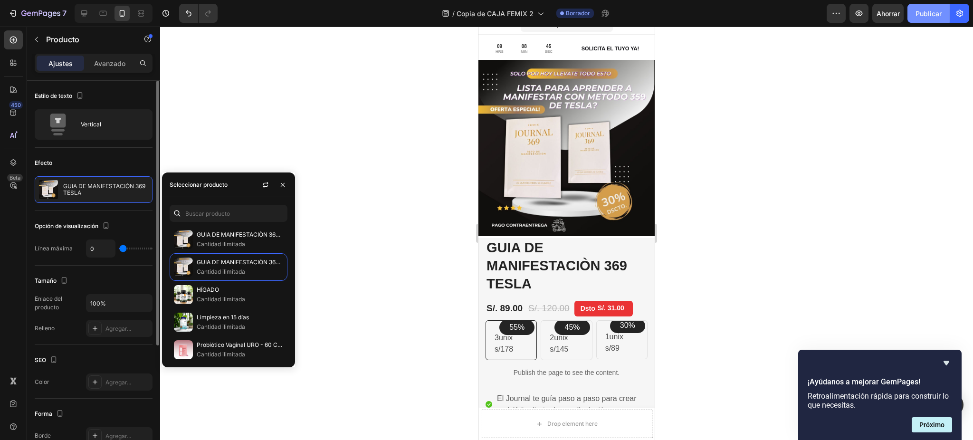
click at [919, 12] on font "Publicar" at bounding box center [929, 14] width 26 height 8
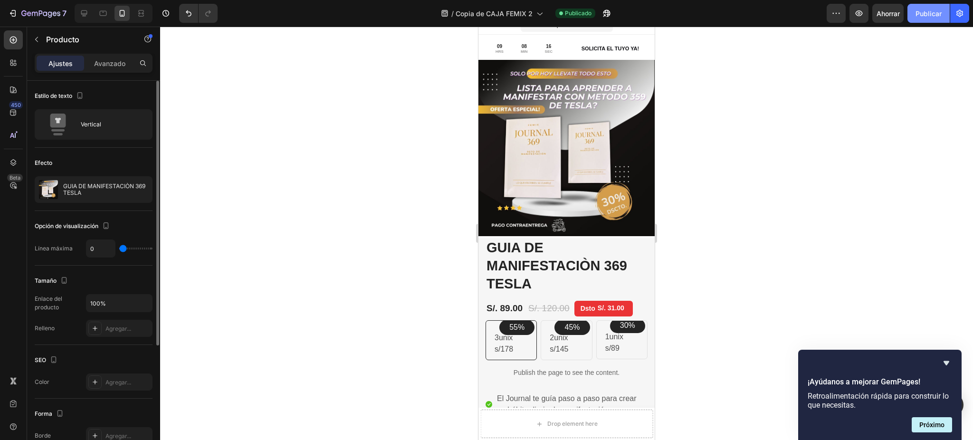
click at [919, 12] on font "Publicar" at bounding box center [929, 14] width 26 height 8
